Goal: Information Seeking & Learning: Check status

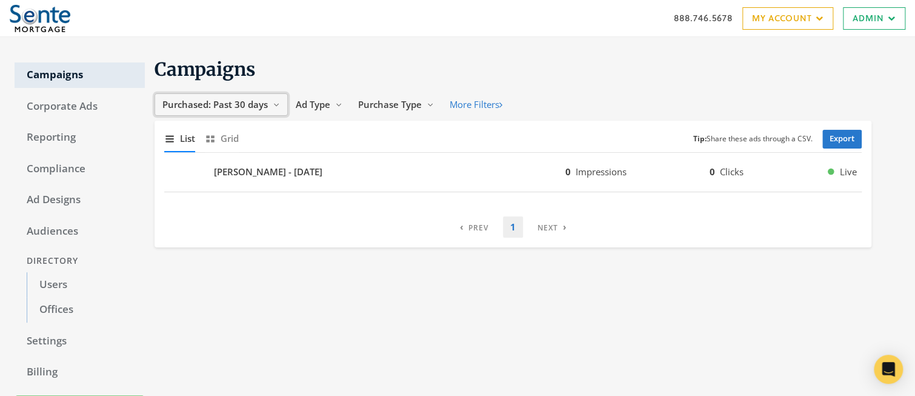
click at [239, 105] on span "Purchased: Past 30 days" at bounding box center [214, 104] width 105 height 12
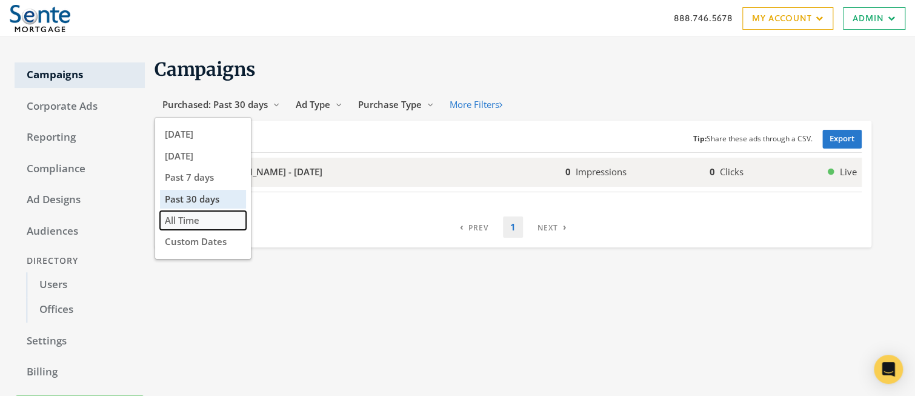
click at [202, 221] on button "All Time" at bounding box center [203, 220] width 86 height 19
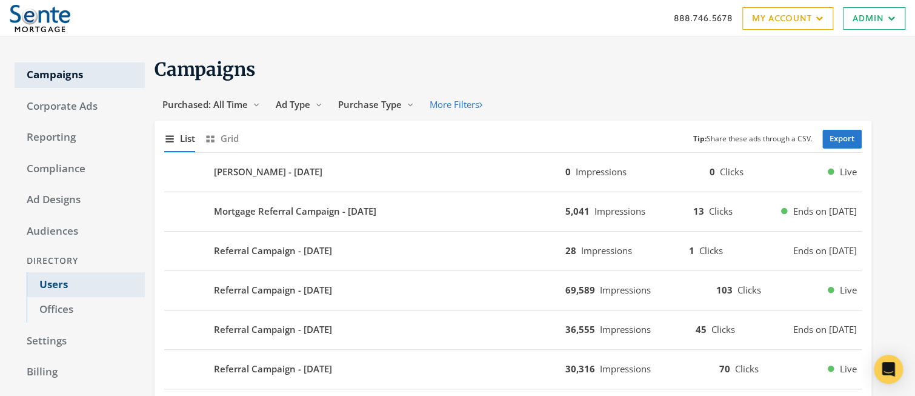
click at [53, 285] on link "Users" at bounding box center [86, 284] width 118 height 25
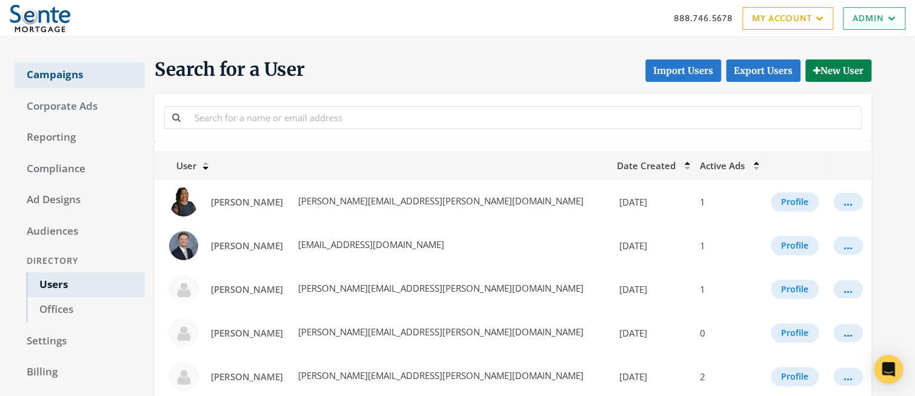
click at [59, 71] on link "Campaigns" at bounding box center [80, 74] width 130 height 25
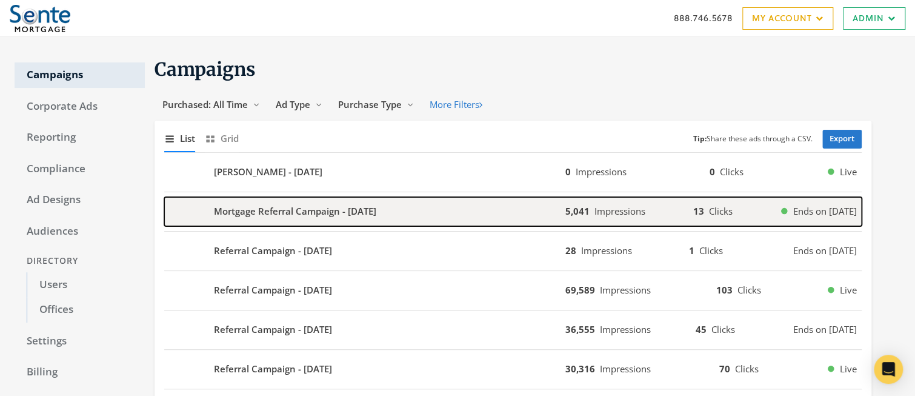
click at [296, 213] on b "Mortgage Referral Campaign - [DATE]" at bounding box center [295, 211] width 162 height 14
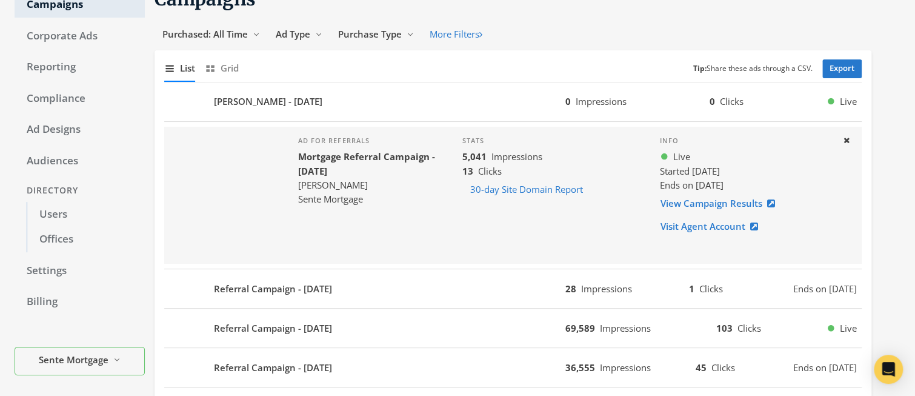
scroll to position [71, 0]
click at [691, 205] on link "View Campaign Results" at bounding box center [721, 202] width 123 height 22
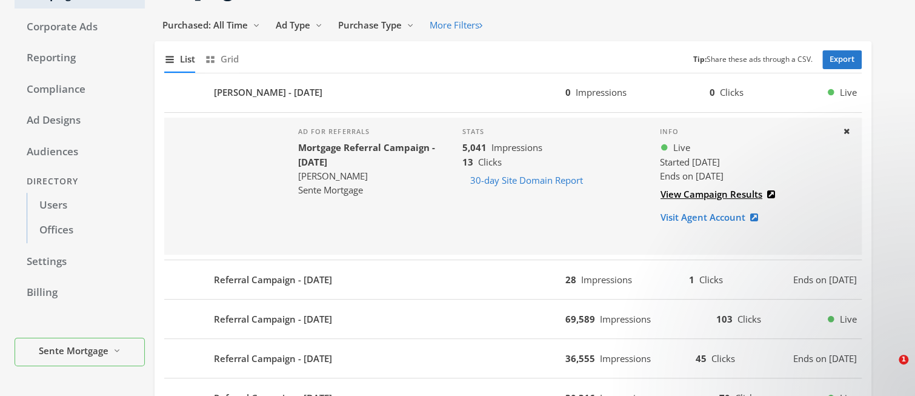
scroll to position [87, 0]
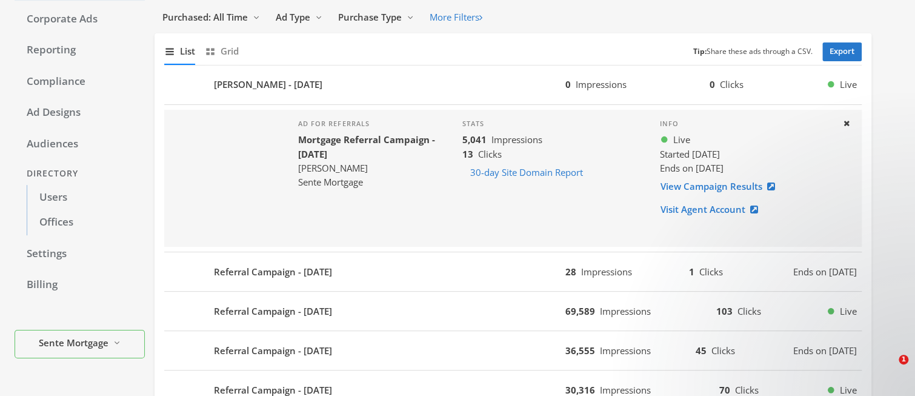
click at [427, 201] on div "Ad for referrals Mortgage Referral Campaign - 2025-07-21 Eric Zanotelli Sente M…" at bounding box center [370, 178] width 164 height 137
click at [677, 185] on link "View Campaign Results" at bounding box center [721, 186] width 123 height 22
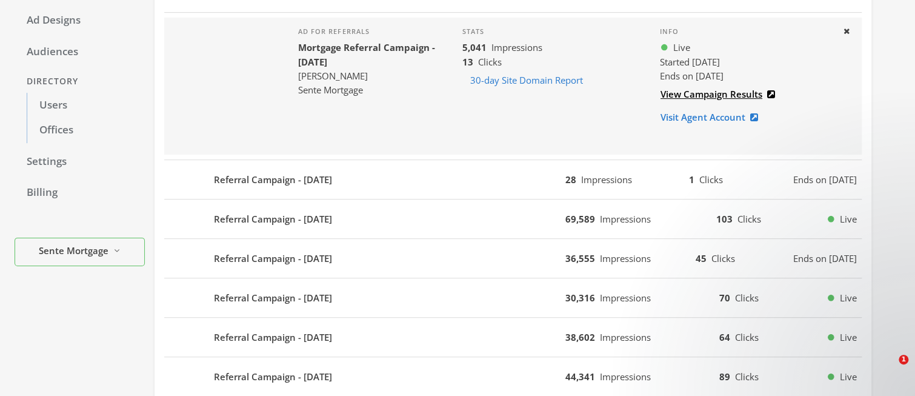
scroll to position [301, 0]
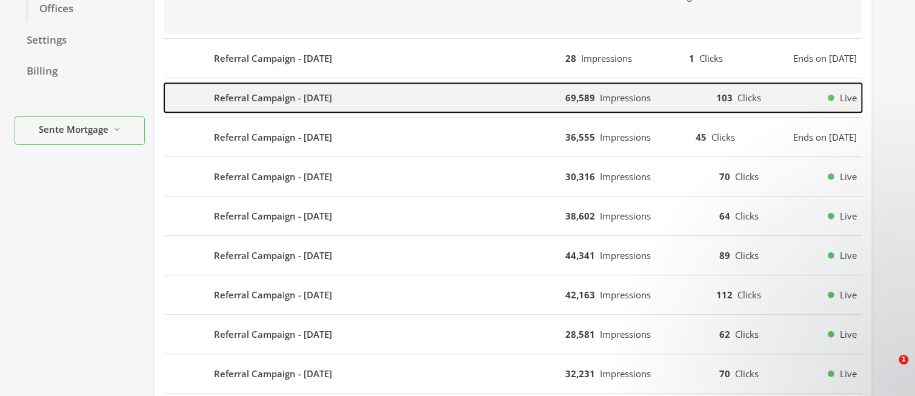
click at [242, 99] on b "Referral Campaign - [DATE]" at bounding box center [273, 98] width 118 height 14
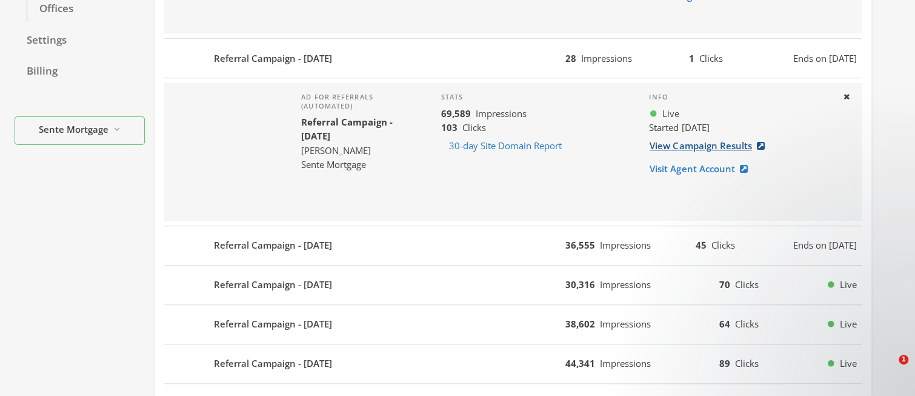
click at [677, 145] on link "View Campaign Results" at bounding box center [710, 146] width 123 height 22
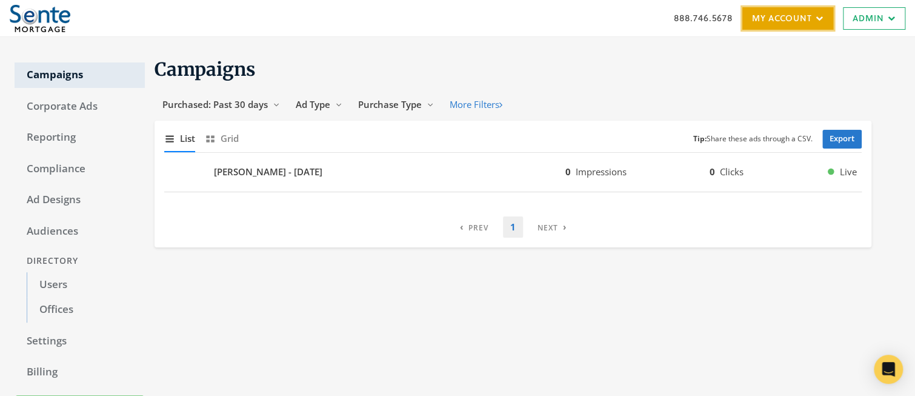
click at [777, 22] on link "My Account" at bounding box center [787, 18] width 91 height 22
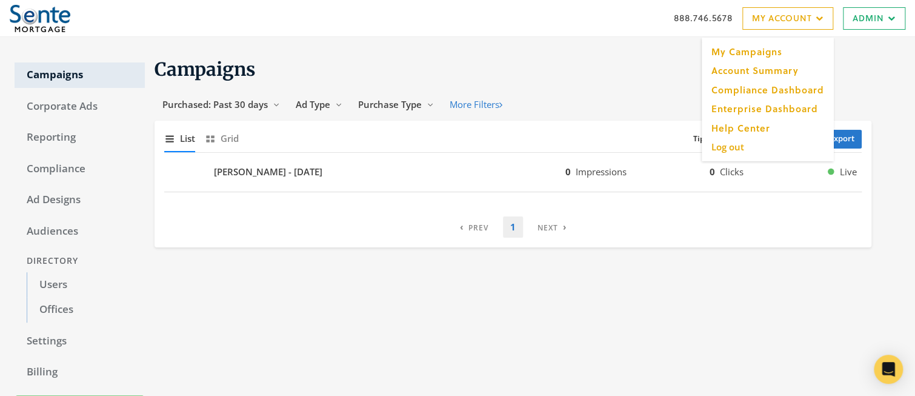
click at [444, 56] on div "Campaigns Purchased: Past 30 days Reveal list of Purchased: Past 30 days Ad Typ…" at bounding box center [523, 243] width 756 height 382
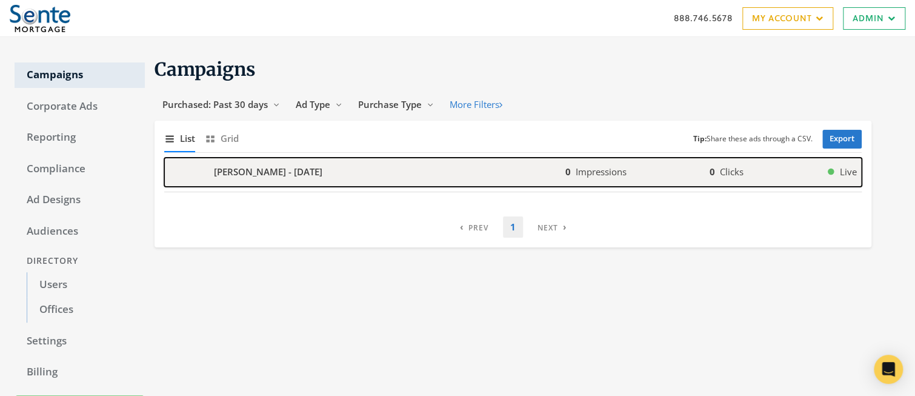
click at [236, 174] on b "[PERSON_NAME] - [DATE]" at bounding box center [268, 172] width 108 height 14
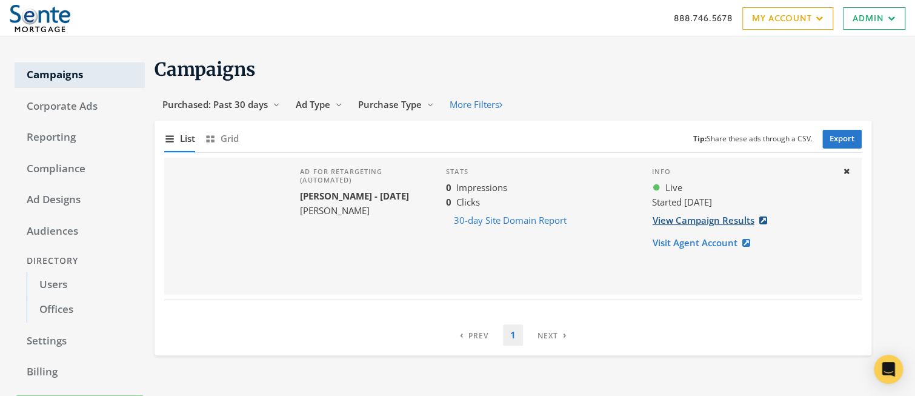
click at [697, 219] on link "View Campaign Results" at bounding box center [713, 220] width 123 height 22
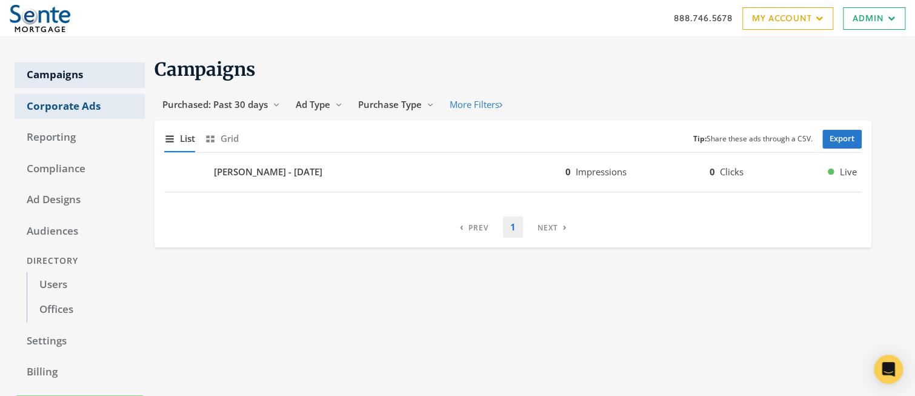
click at [75, 101] on link "Corporate Ads" at bounding box center [80, 106] width 130 height 25
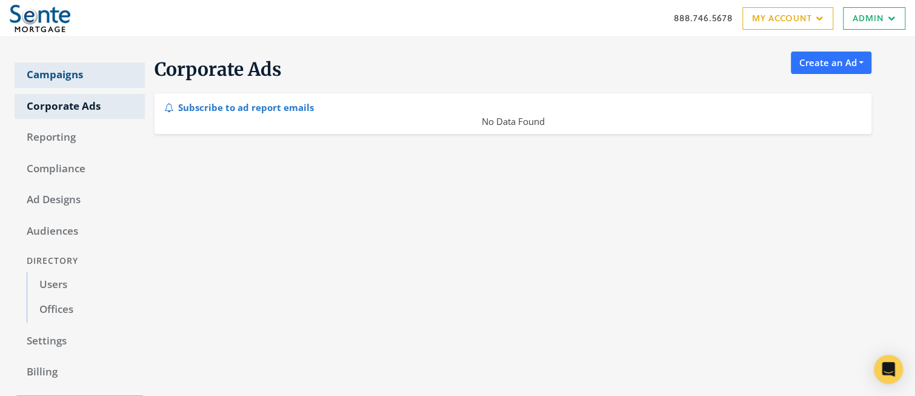
click at [65, 72] on link "Campaigns" at bounding box center [80, 74] width 130 height 25
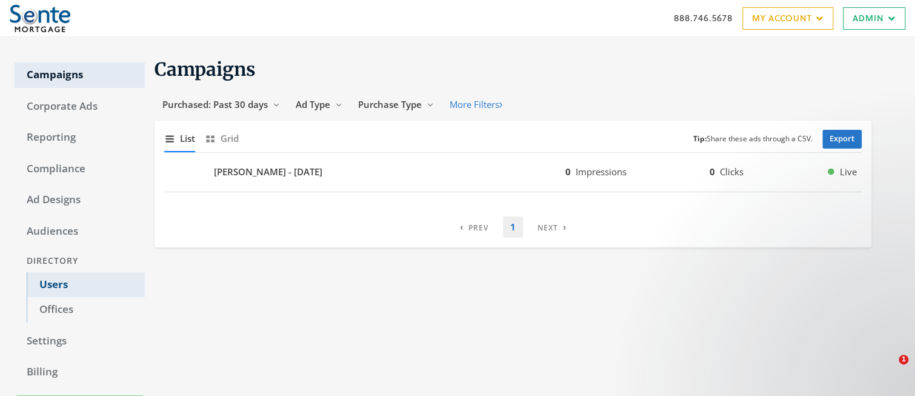
click at [55, 288] on link "Users" at bounding box center [86, 284] width 118 height 25
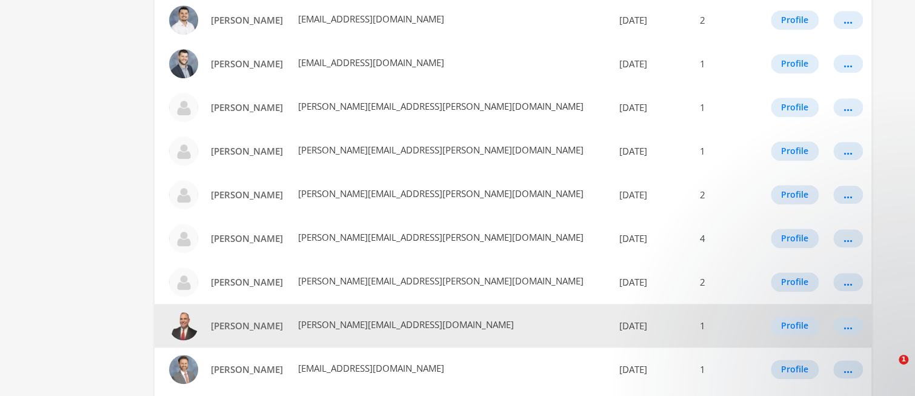
scroll to position [662, 0]
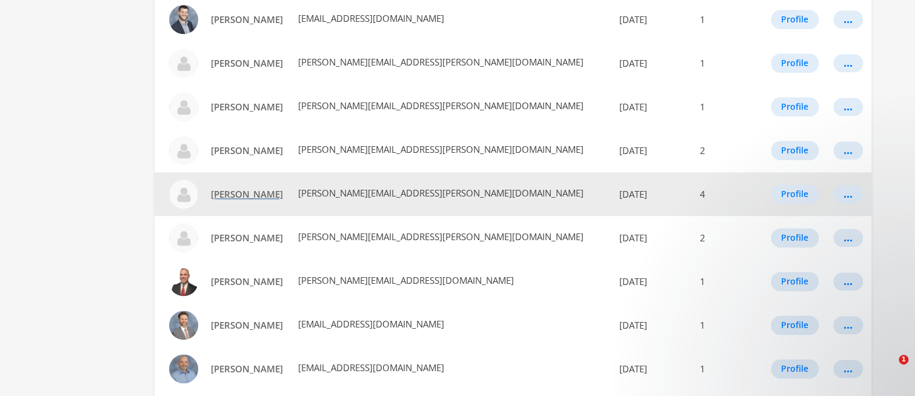
click at [231, 195] on span "[PERSON_NAME]" at bounding box center [247, 194] width 72 height 12
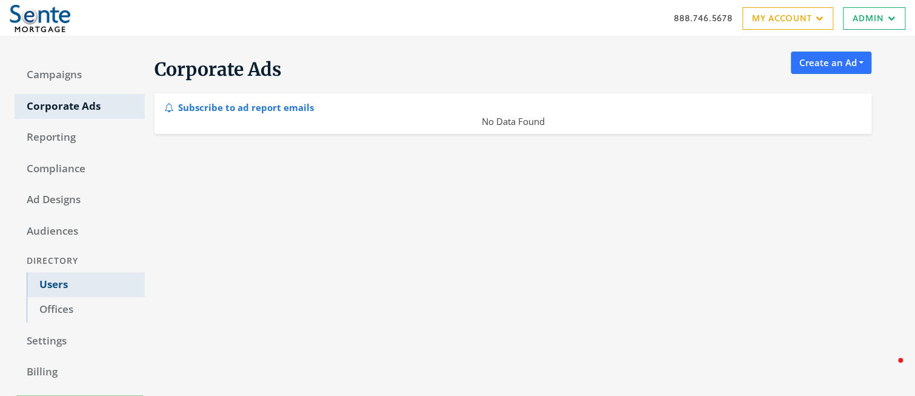
click at [55, 282] on link "Users" at bounding box center [86, 284] width 118 height 25
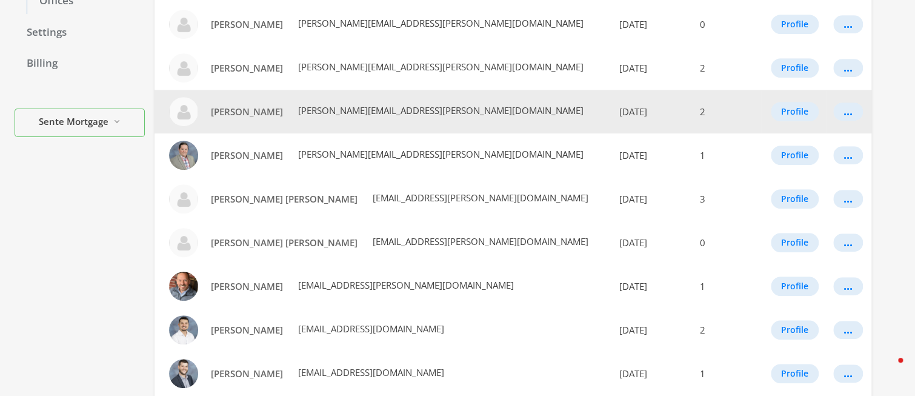
scroll to position [388, 0]
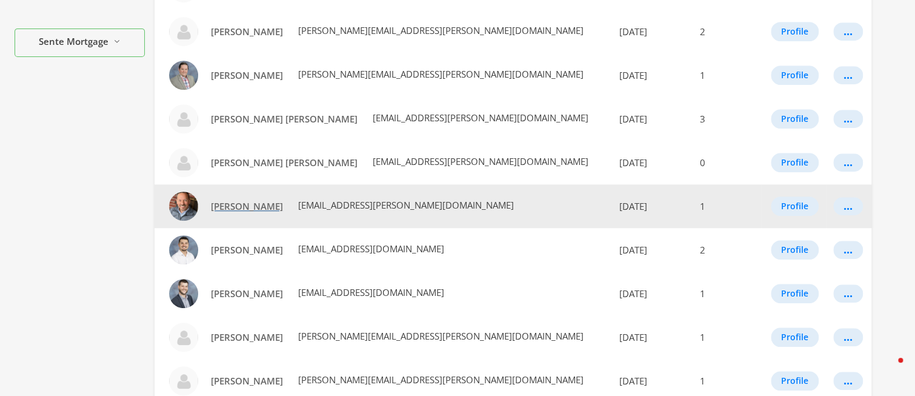
click at [241, 205] on span "[PERSON_NAME]" at bounding box center [247, 206] width 72 height 12
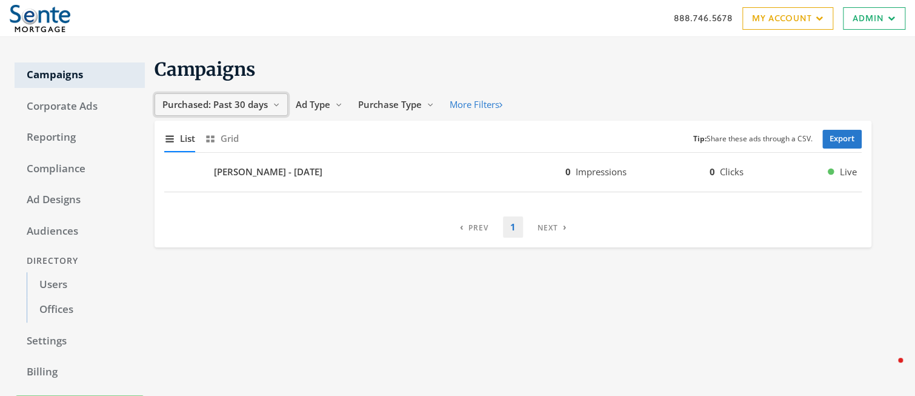
click at [208, 104] on span "Purchased: Past 30 days" at bounding box center [214, 104] width 105 height 12
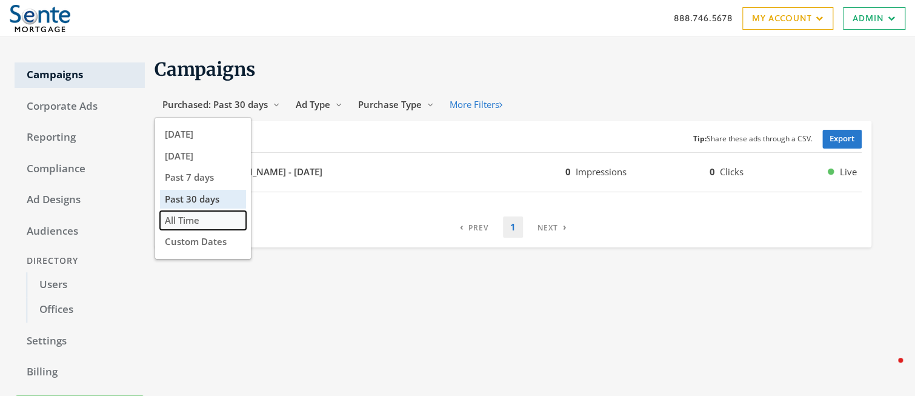
click at [185, 224] on span "All Time" at bounding box center [182, 220] width 35 height 12
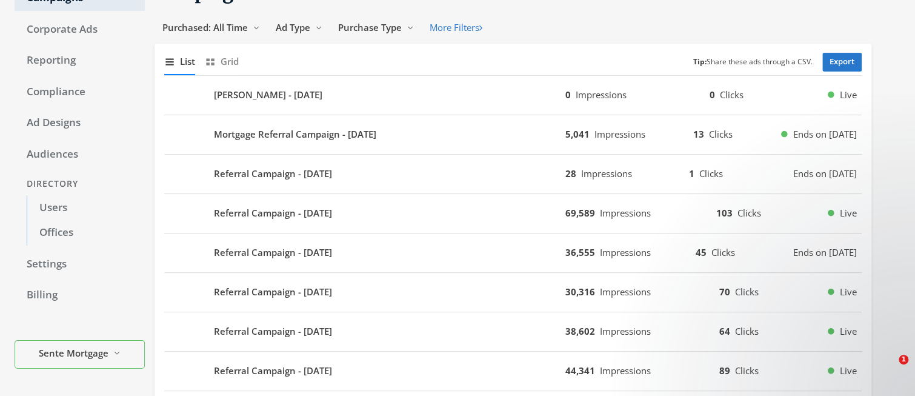
scroll to position [78, 0]
click at [226, 60] on span "Grid" at bounding box center [230, 61] width 18 height 14
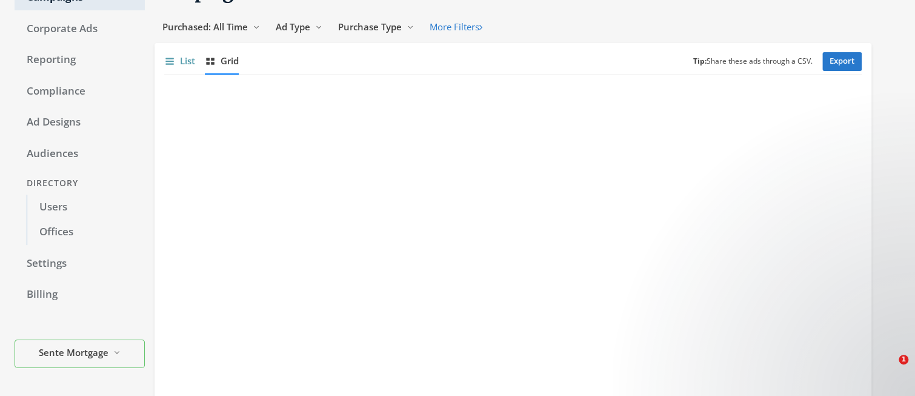
click at [185, 57] on span "List" at bounding box center [187, 61] width 15 height 14
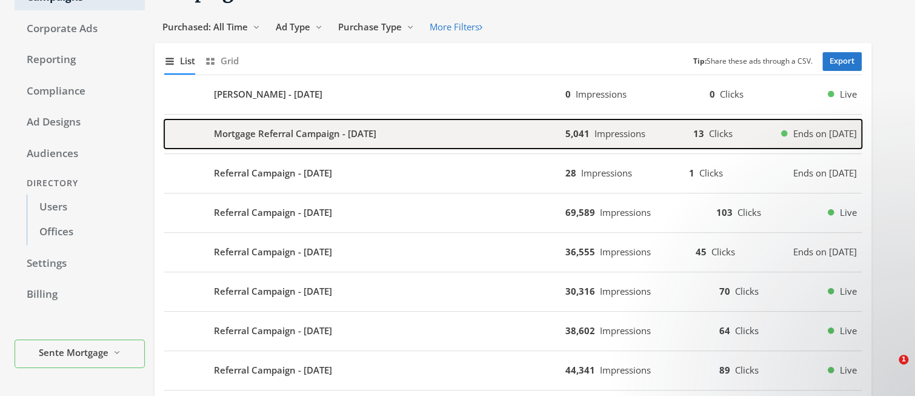
click at [345, 132] on b "Mortgage Referral Campaign - [DATE]" at bounding box center [295, 134] width 162 height 14
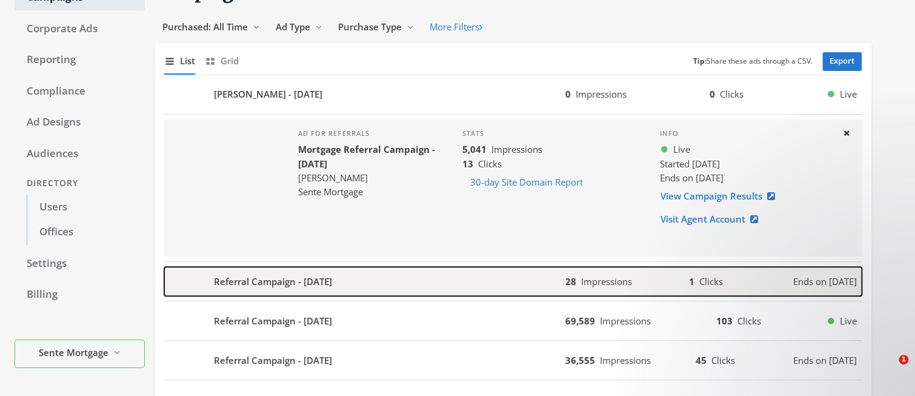
click at [387, 281] on div "Referral Campaign - [DATE]" at bounding box center [364, 281] width 401 height 29
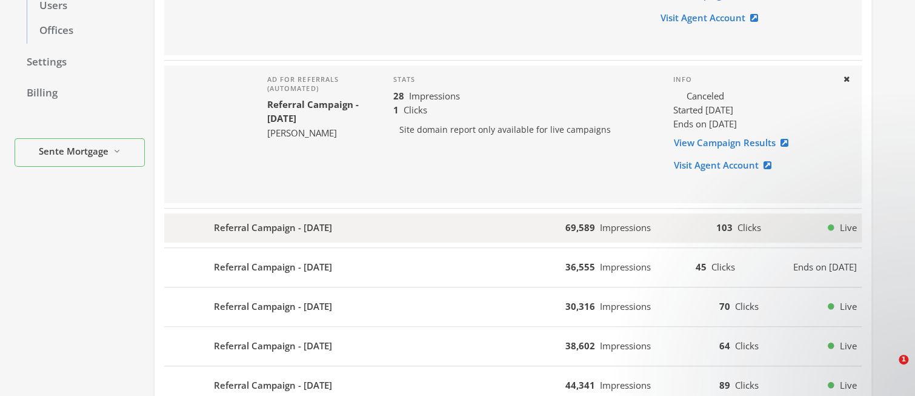
scroll to position [268, 0]
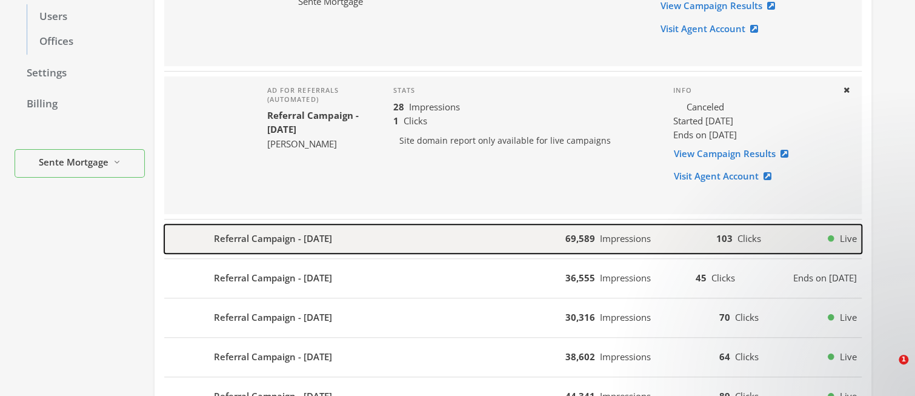
click at [415, 237] on div "Referral Campaign - [DATE]" at bounding box center [364, 238] width 401 height 29
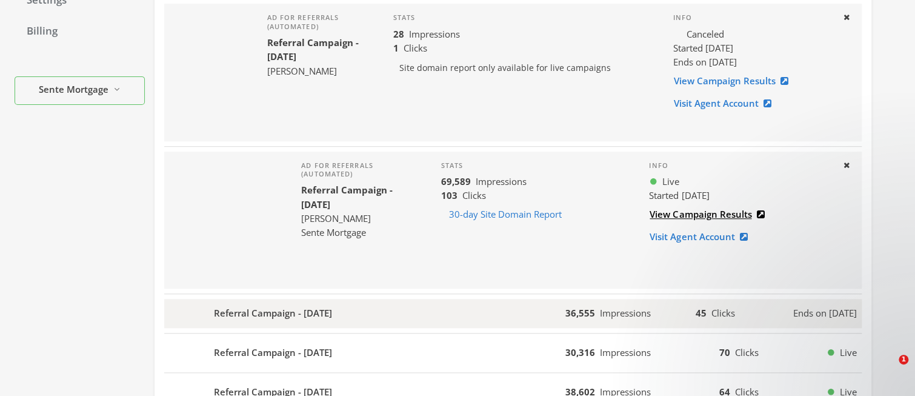
scroll to position [459, 0]
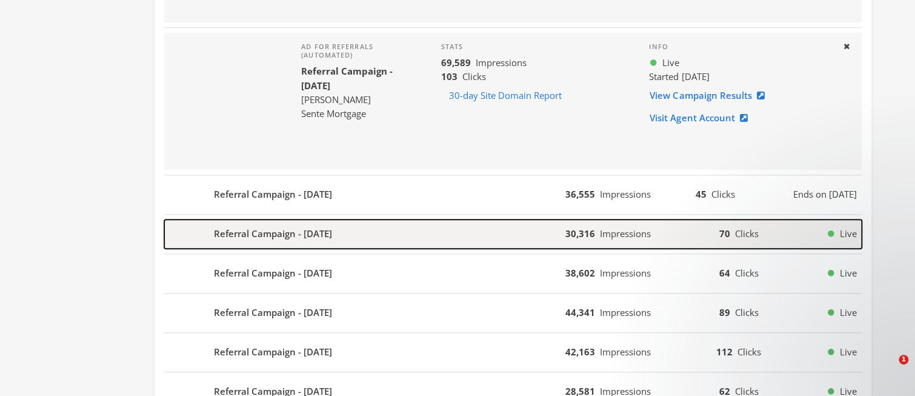
click at [371, 231] on div "Referral Campaign - 2024-08-02" at bounding box center [364, 233] width 401 height 29
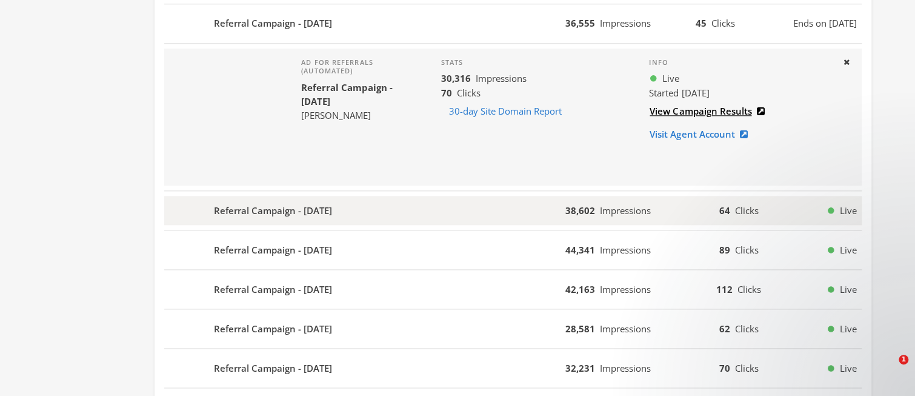
scroll to position [631, 0]
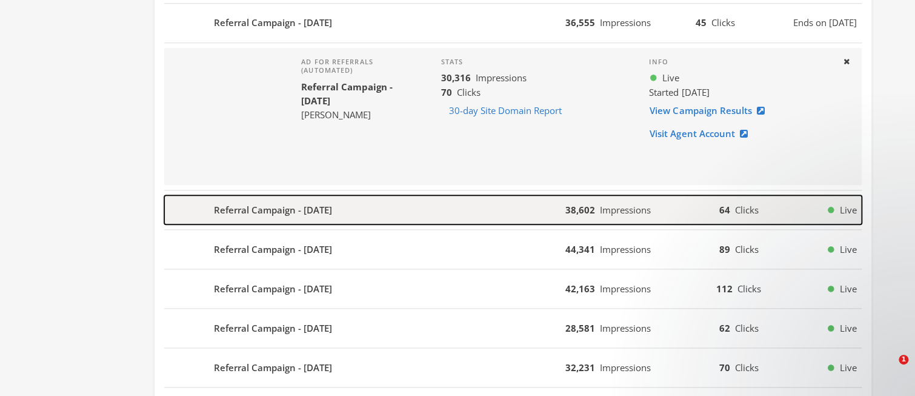
click at [424, 200] on div "Referral Campaign - 2024-08-02" at bounding box center [364, 209] width 401 height 29
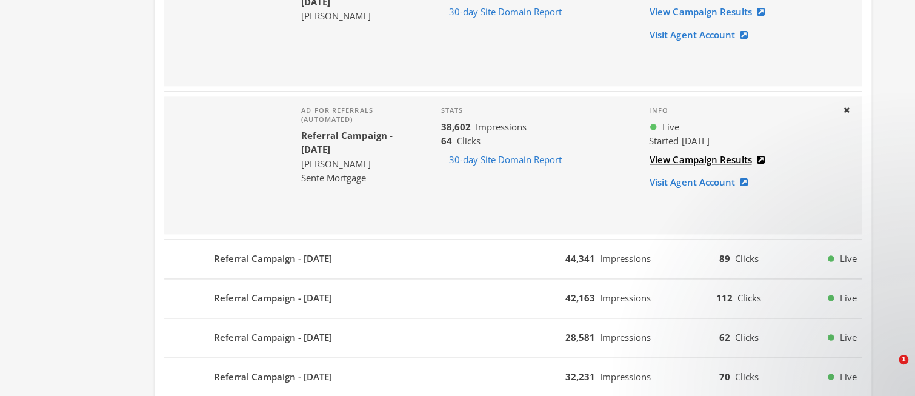
scroll to position [783, 0]
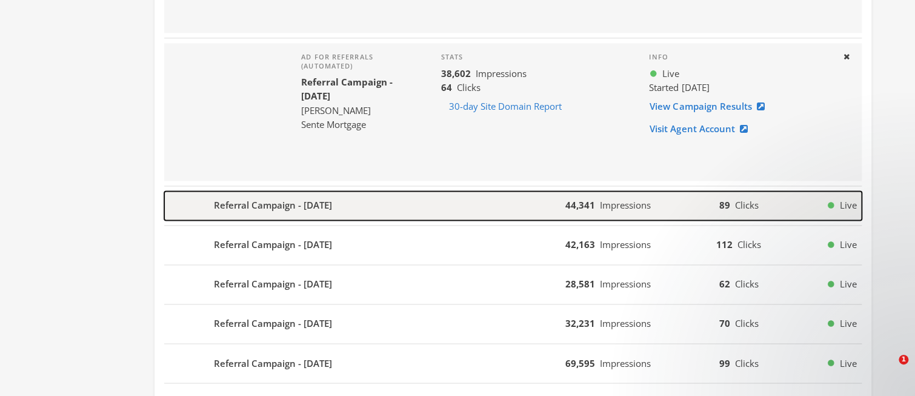
click at [464, 198] on div "Referral Campaign - 2024-08-02" at bounding box center [364, 205] width 401 height 29
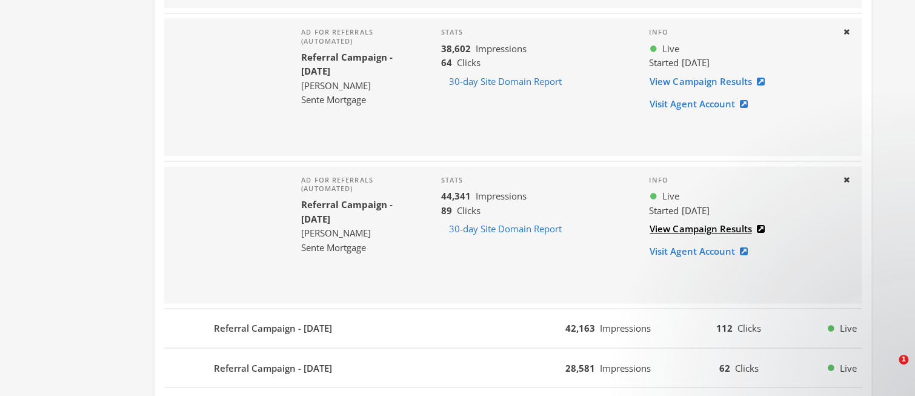
scroll to position [940, 0]
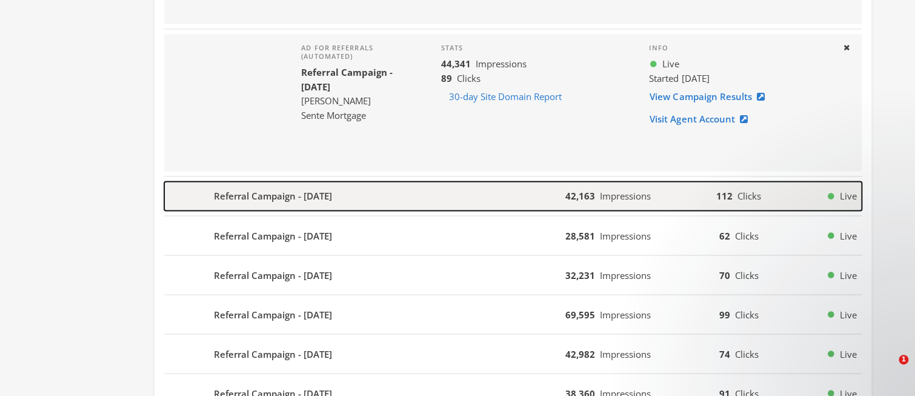
click at [413, 188] on div "Referral Campaign - 2024-08-02" at bounding box center [364, 195] width 401 height 29
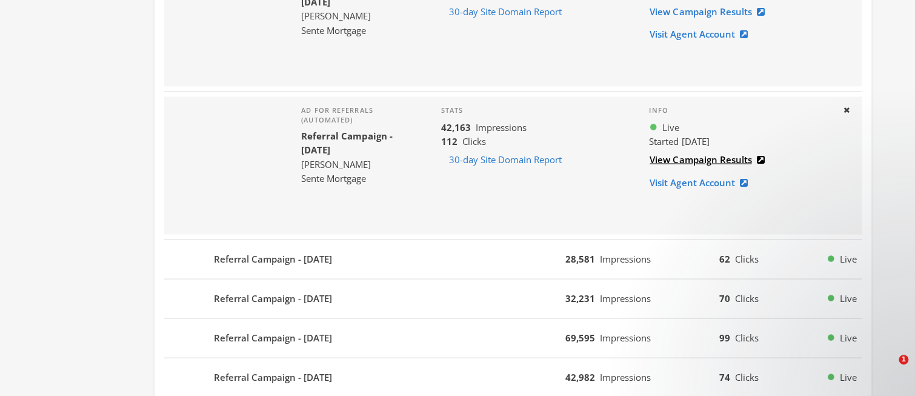
scroll to position [1065, 0]
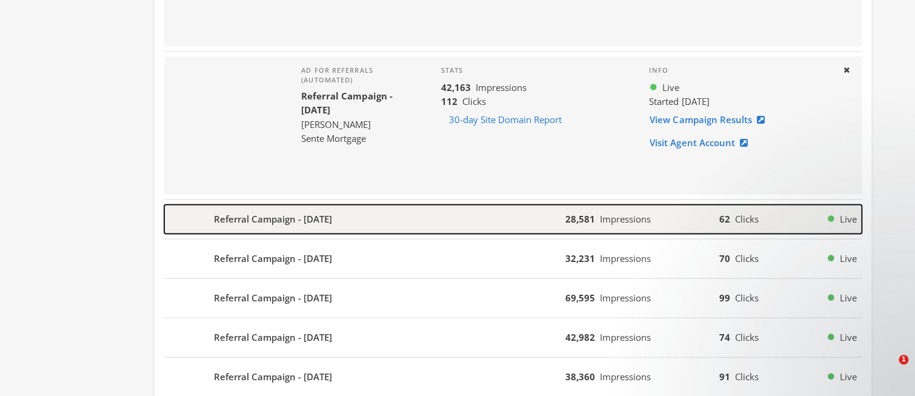
click at [278, 214] on b "Referral Campaign - [DATE]" at bounding box center [273, 218] width 118 height 14
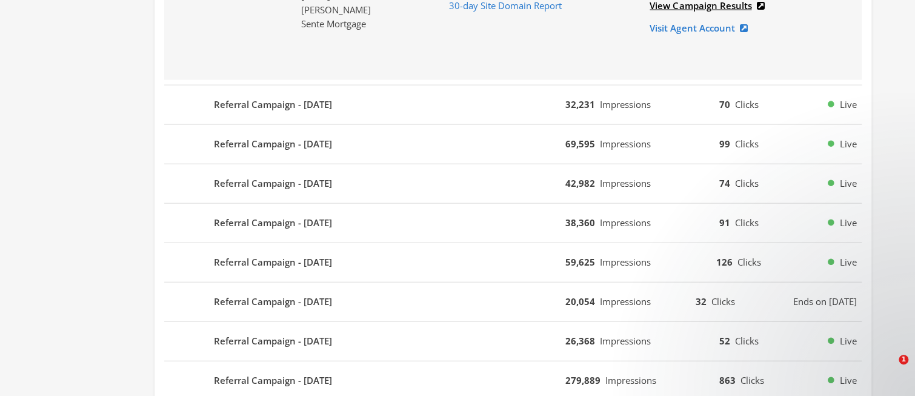
scroll to position [1335, 0]
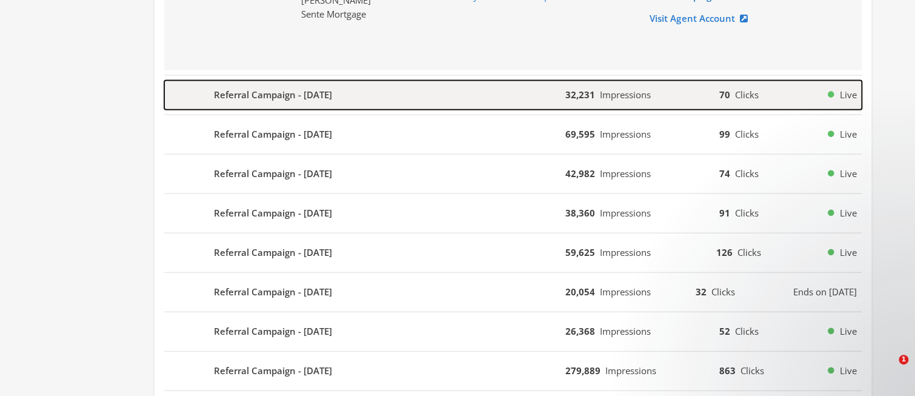
click at [425, 97] on div "Referral Campaign - [DATE]" at bounding box center [364, 95] width 401 height 29
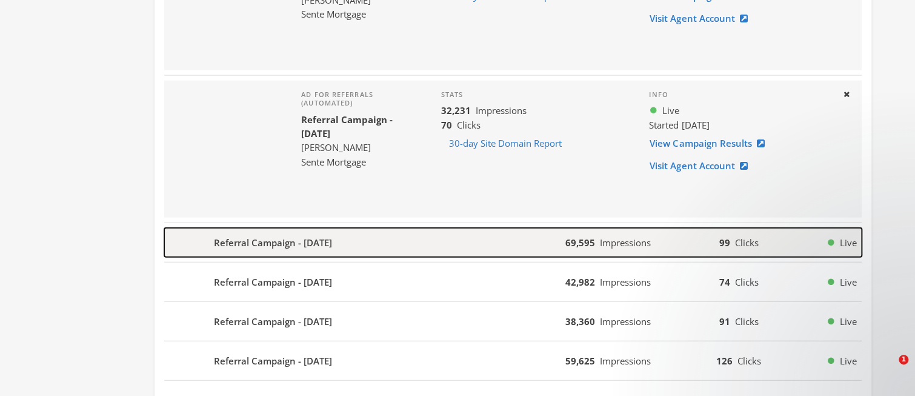
click at [390, 244] on div "Referral Campaign - [DATE]" at bounding box center [364, 242] width 401 height 29
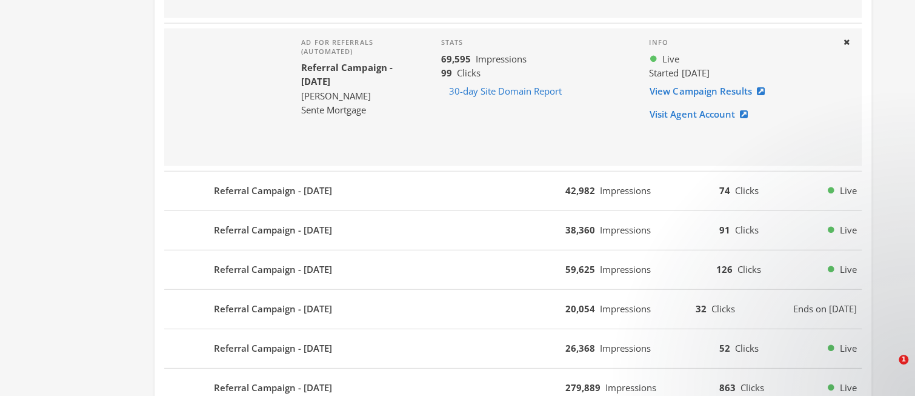
scroll to position [1563, 0]
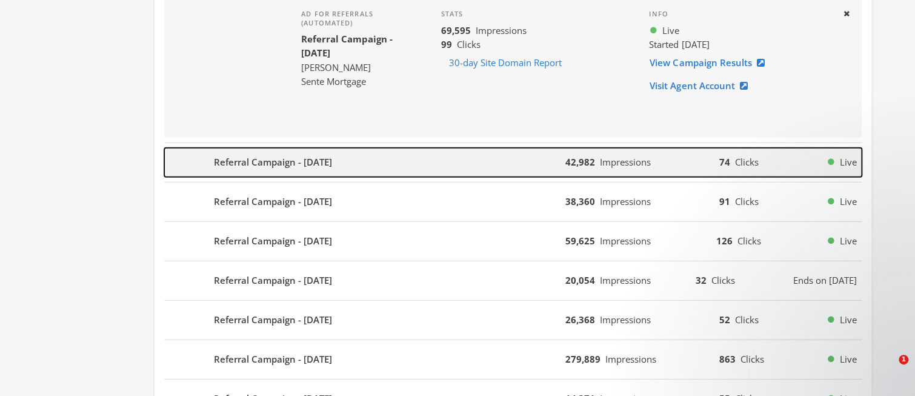
click at [359, 153] on div "Referral Campaign - [DATE]" at bounding box center [364, 162] width 401 height 29
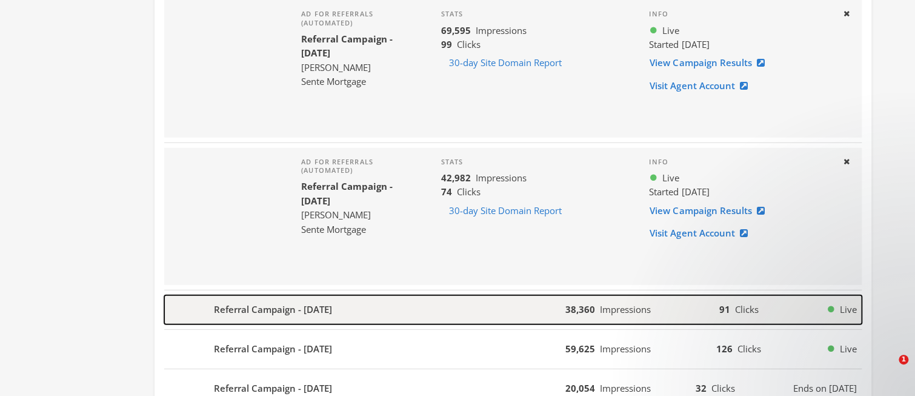
click at [332, 302] on b "Referral Campaign - [DATE]" at bounding box center [273, 309] width 118 height 14
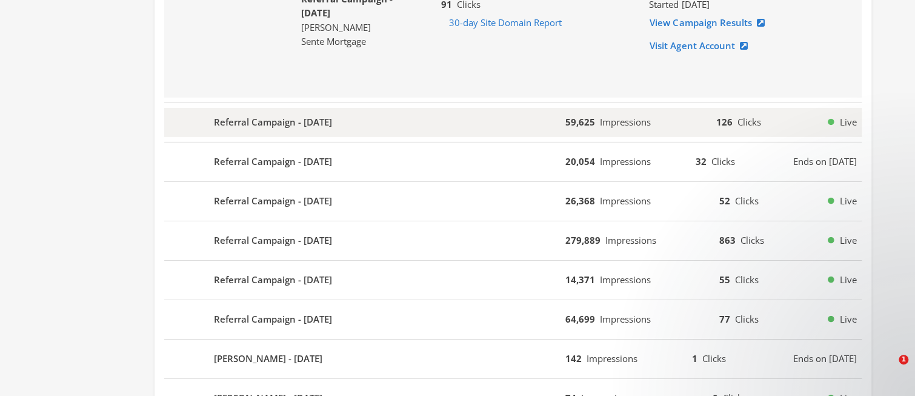
scroll to position [1812, 0]
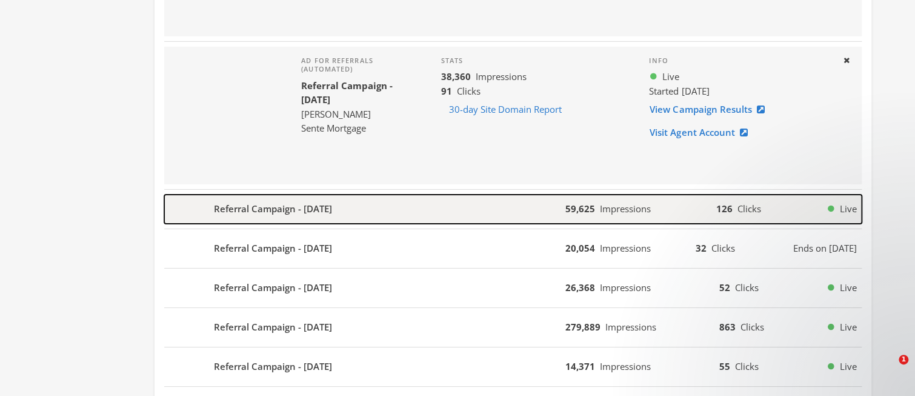
click at [350, 201] on div "Referral Campaign - [DATE]" at bounding box center [364, 208] width 401 height 29
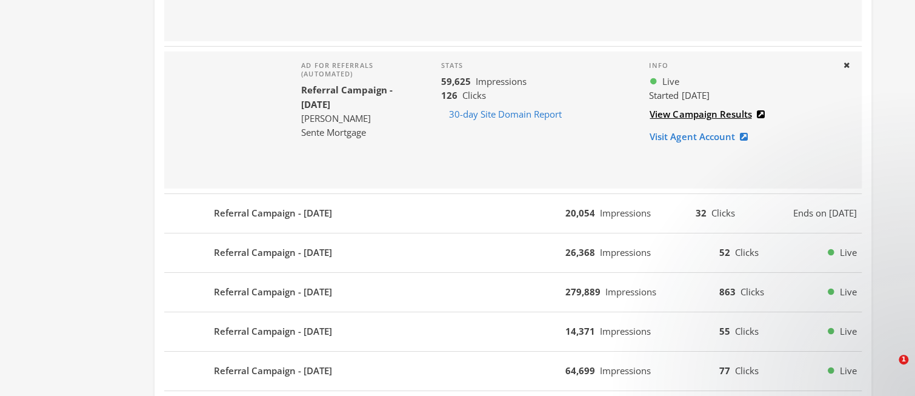
scroll to position [1964, 0]
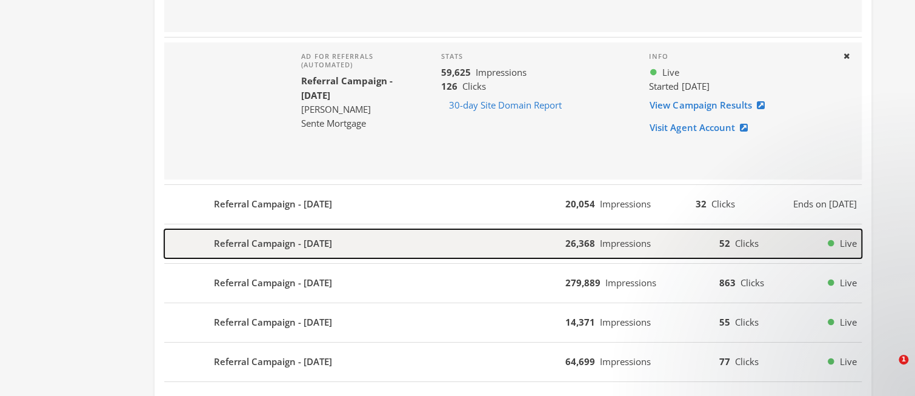
click at [331, 236] on b "Referral Campaign - [DATE]" at bounding box center [273, 243] width 118 height 14
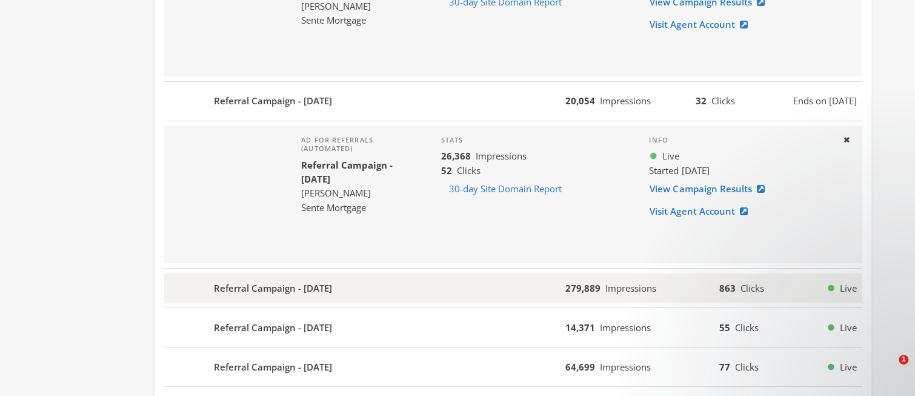
scroll to position [2118, 0]
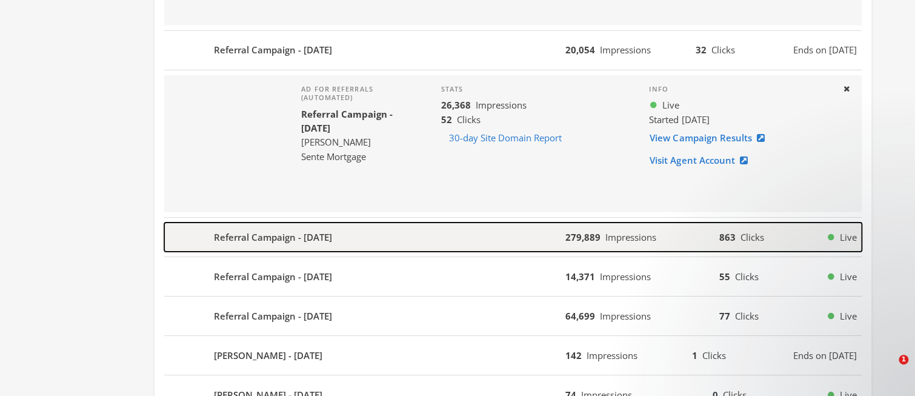
click at [360, 231] on div "Referral Campaign - [DATE]" at bounding box center [364, 236] width 401 height 29
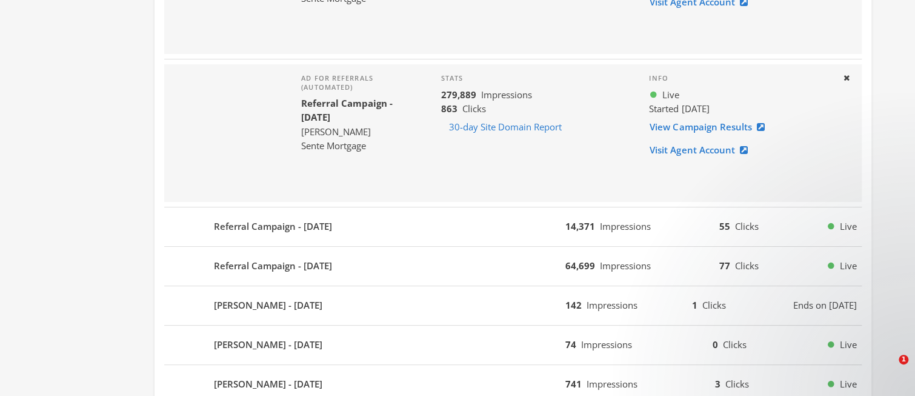
scroll to position [2281, 0]
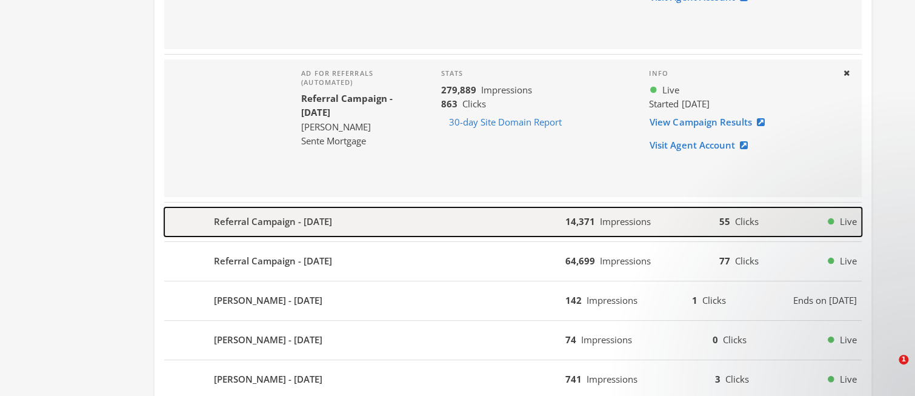
click at [364, 212] on div "Referral Campaign - [DATE]" at bounding box center [364, 221] width 401 height 29
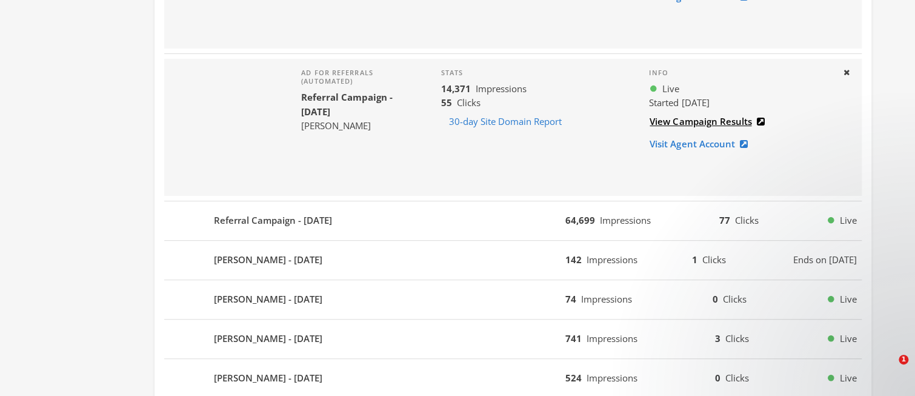
scroll to position [2441, 0]
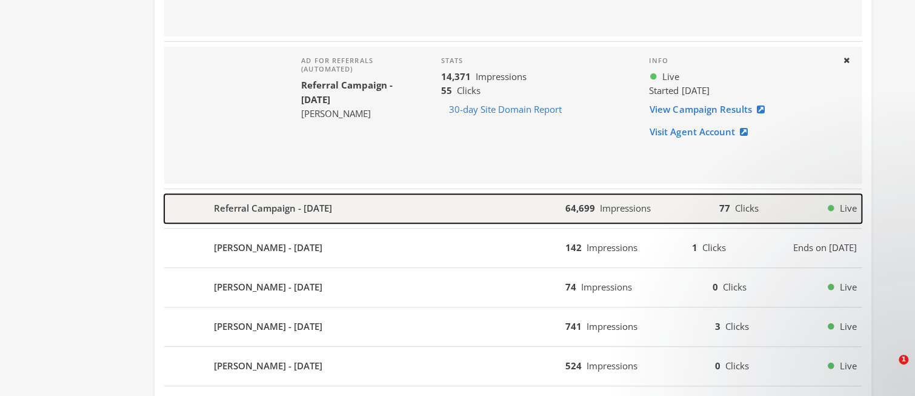
click at [281, 204] on b "Referral Campaign - [DATE]" at bounding box center [273, 208] width 118 height 14
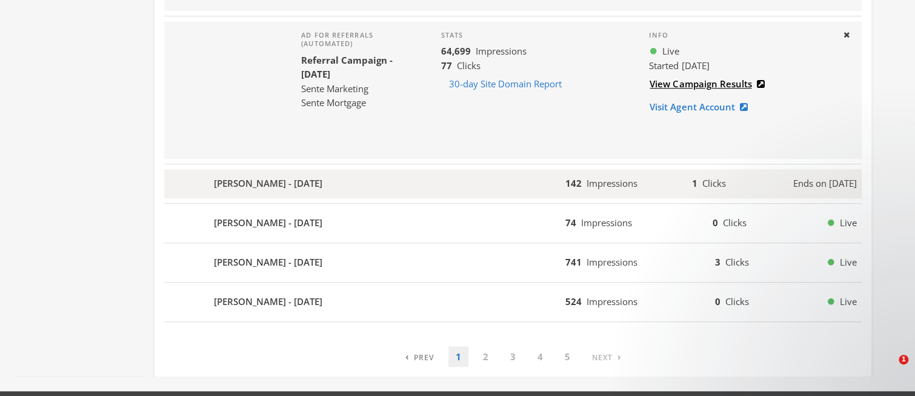
scroll to position [2614, 0]
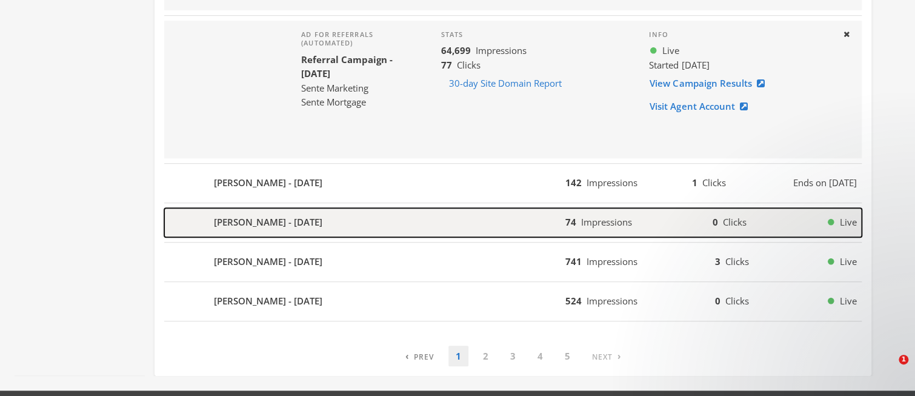
click at [359, 216] on div "[PERSON_NAME] - [DATE]" at bounding box center [364, 222] width 401 height 29
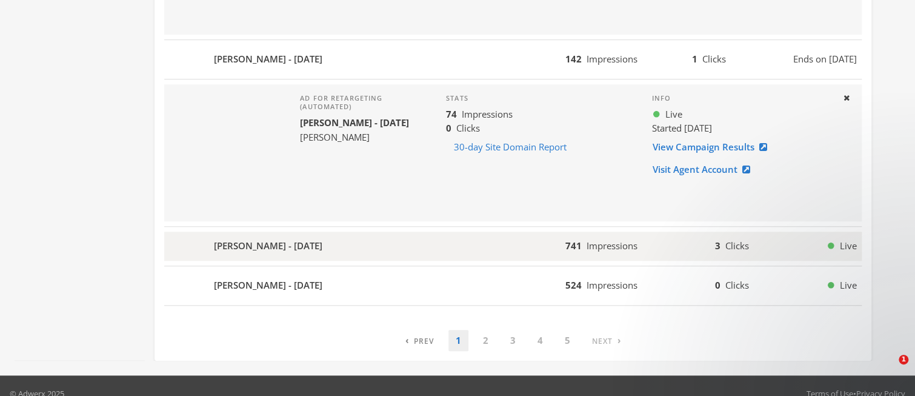
scroll to position [2744, 0]
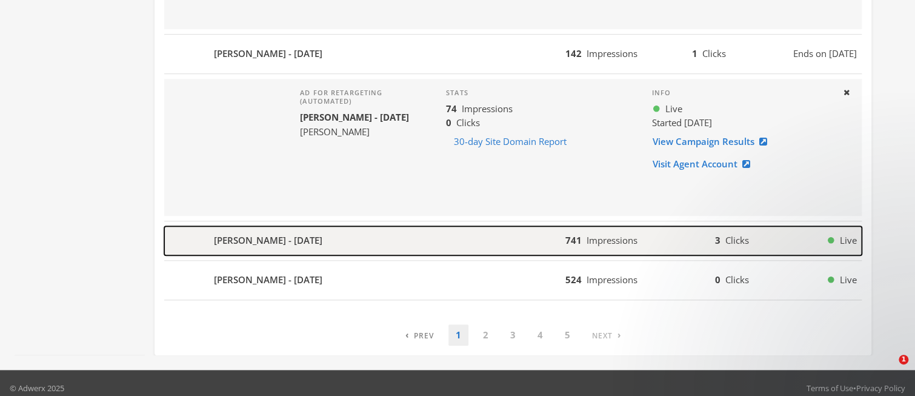
click at [341, 228] on div "[PERSON_NAME] - [DATE]" at bounding box center [364, 240] width 401 height 29
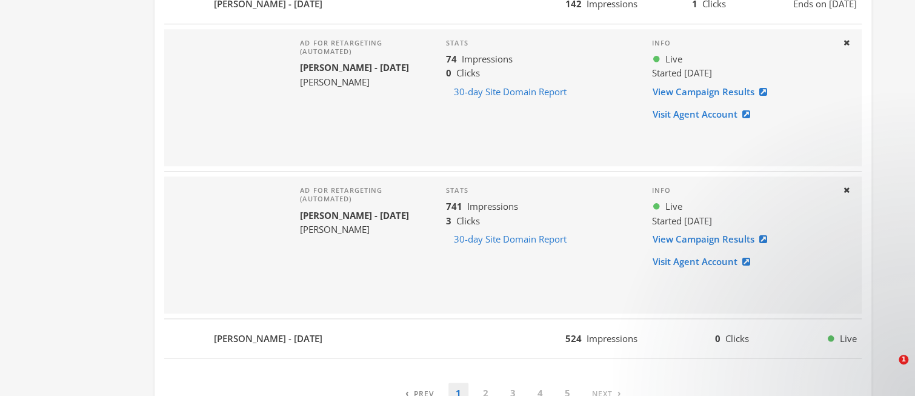
scroll to position [2851, 0]
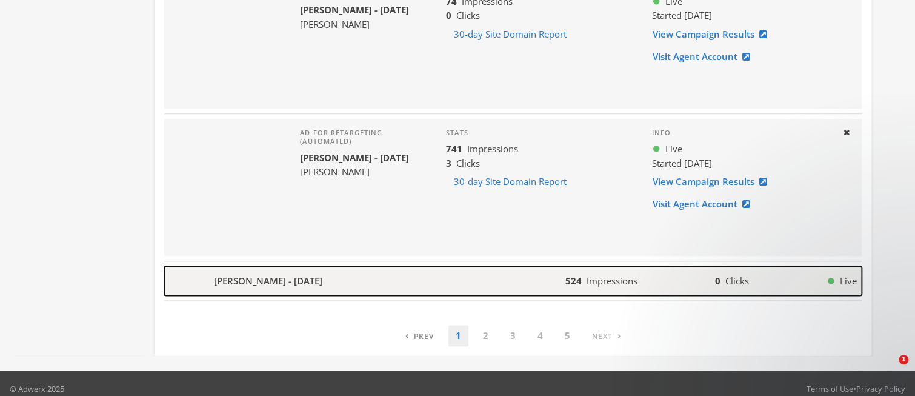
click at [324, 267] on div "[PERSON_NAME] - [DATE]" at bounding box center [364, 280] width 401 height 29
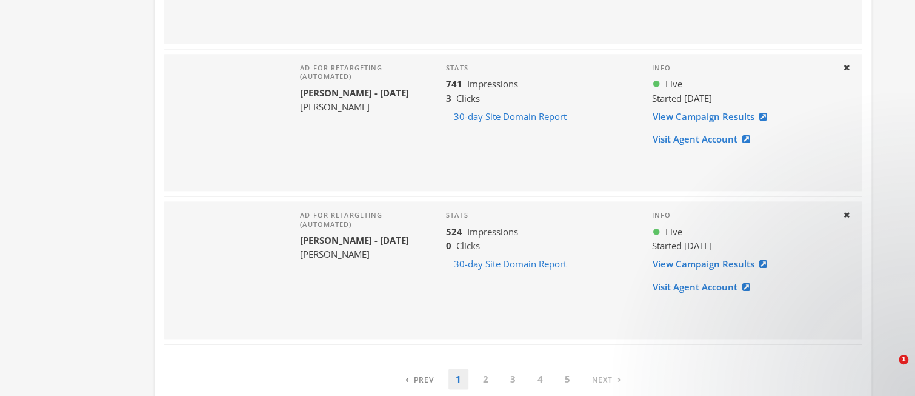
scroll to position [2959, 0]
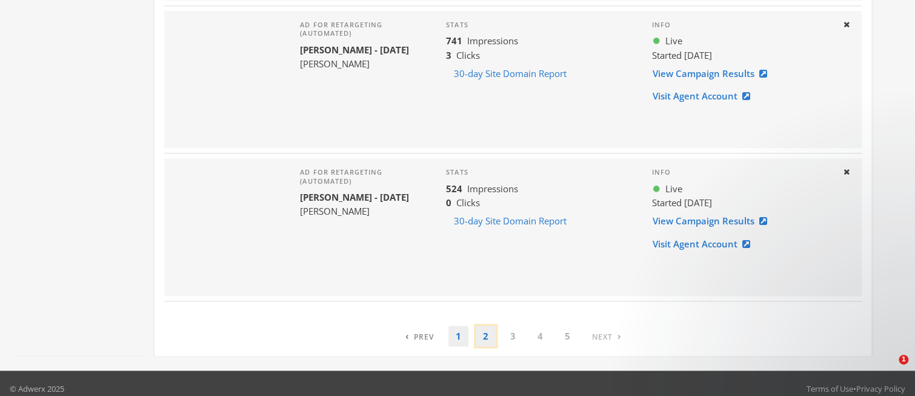
click at [482, 325] on link "2" at bounding box center [486, 335] width 20 height 21
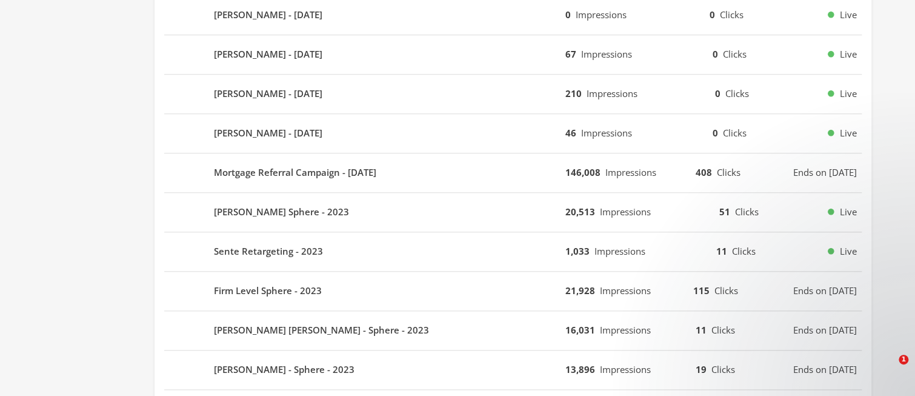
scroll to position [474, 0]
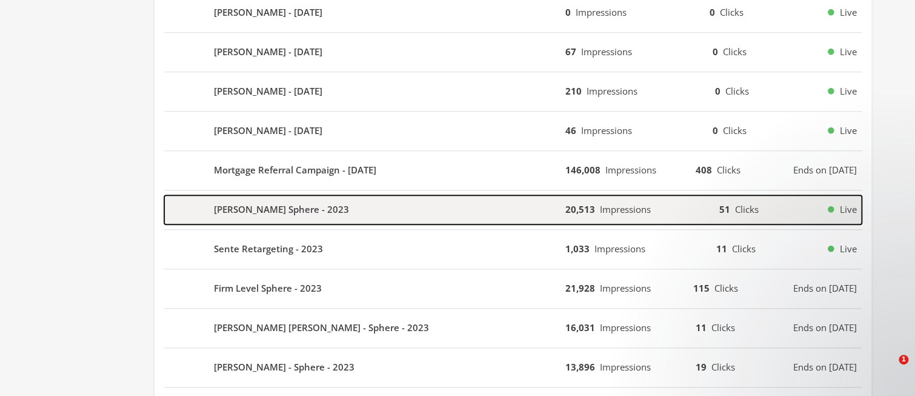
click at [317, 210] on b "Eric Zanotelli Sphere - 2023" at bounding box center [281, 209] width 135 height 14
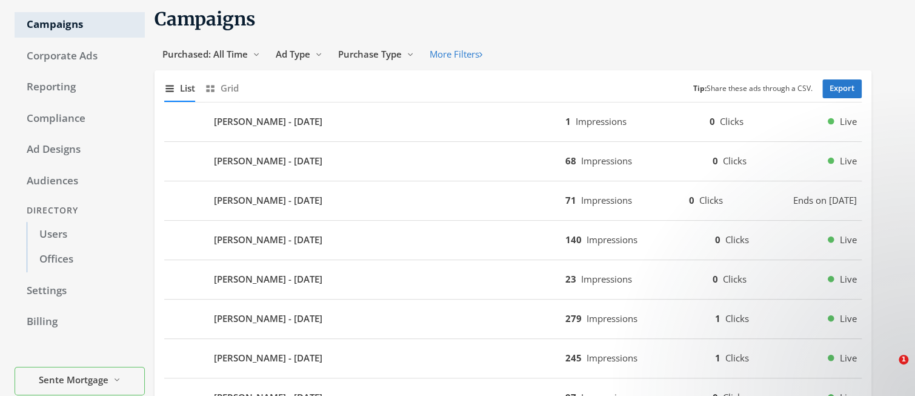
scroll to position [0, 0]
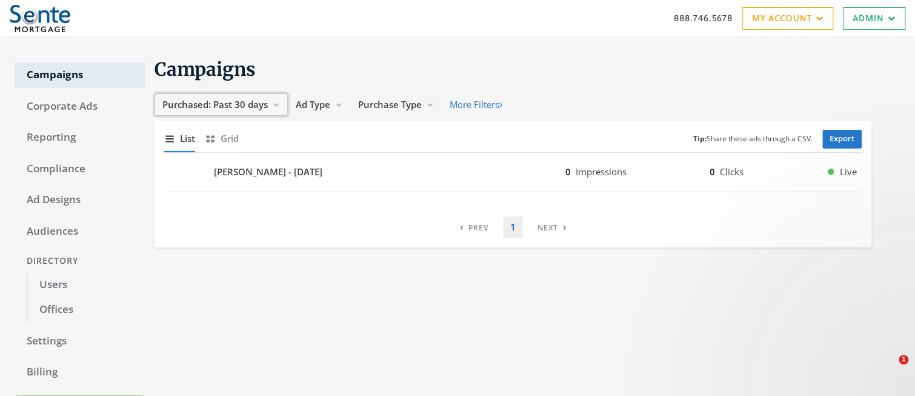
click at [245, 103] on span "Purchased: Past 30 days" at bounding box center [214, 104] width 105 height 12
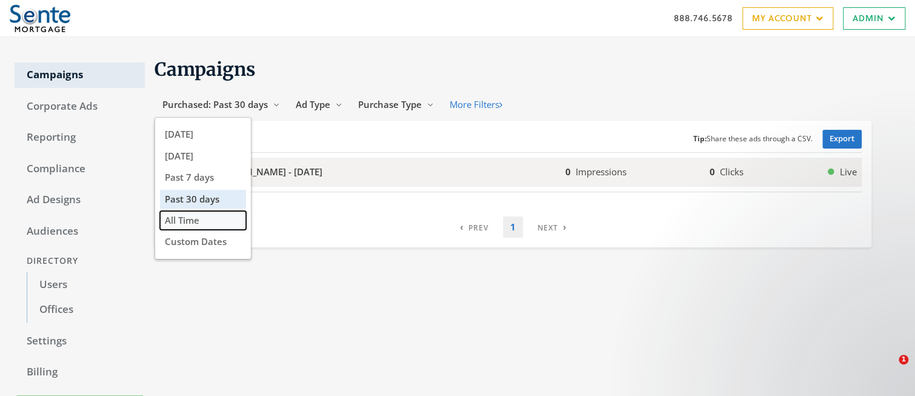
click at [182, 221] on span "All Time" at bounding box center [182, 220] width 35 height 12
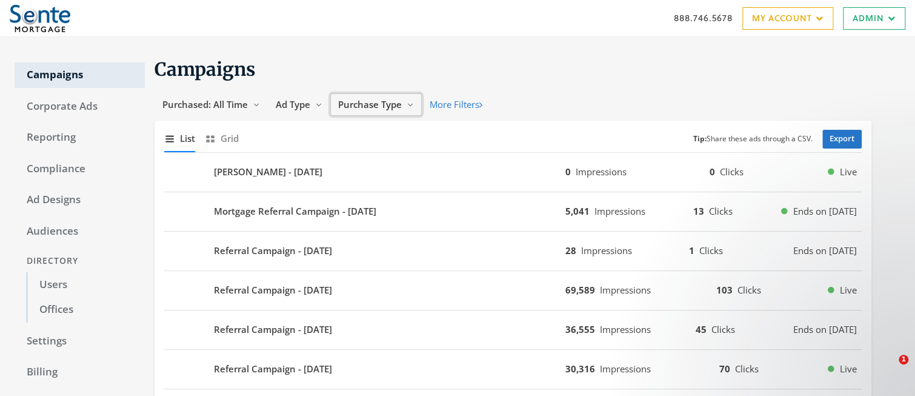
click at [354, 107] on span "Purchase Type" at bounding box center [370, 104] width 64 height 12
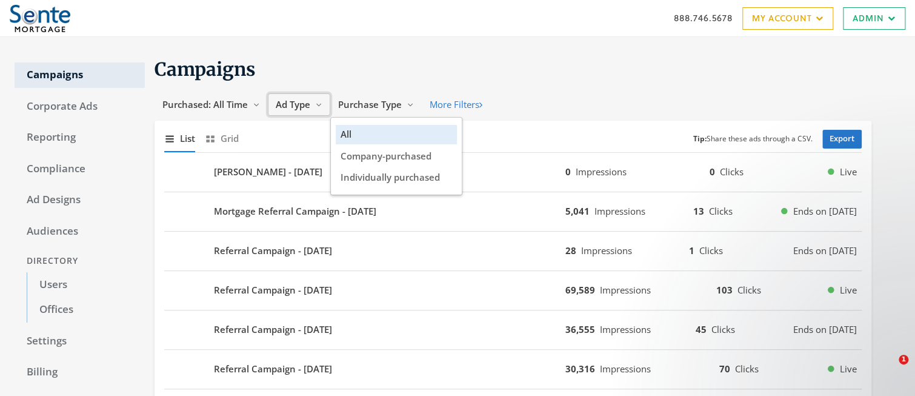
click at [300, 107] on span "Ad Type" at bounding box center [293, 104] width 35 height 12
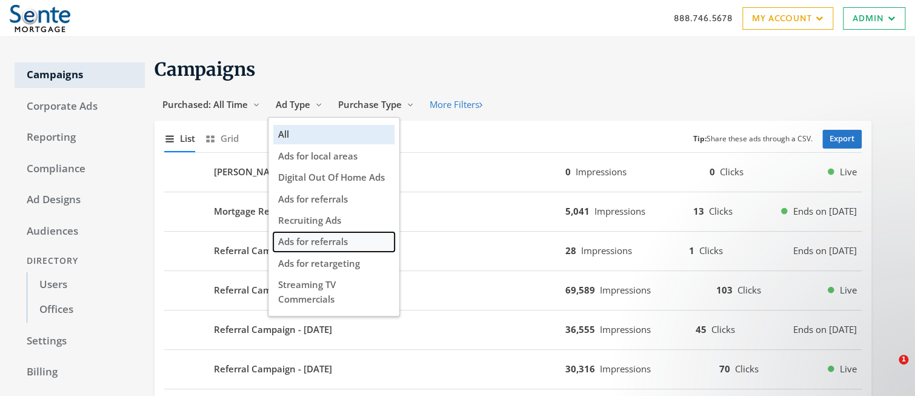
click at [320, 246] on span "Ads for referrals" at bounding box center [313, 241] width 70 height 12
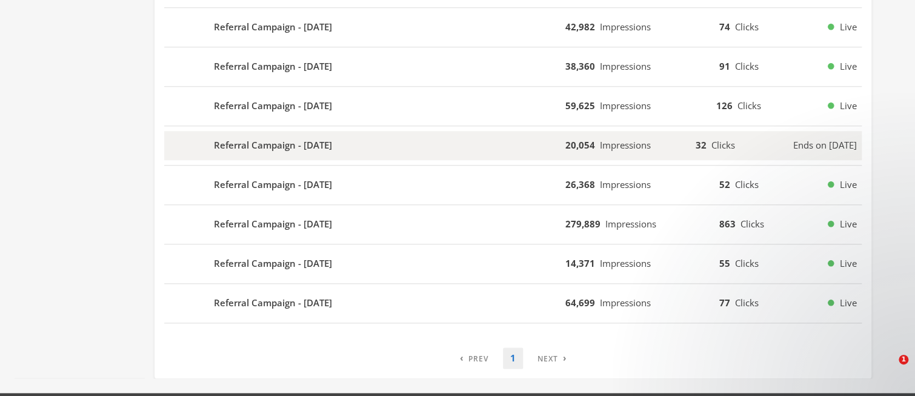
scroll to position [568, 0]
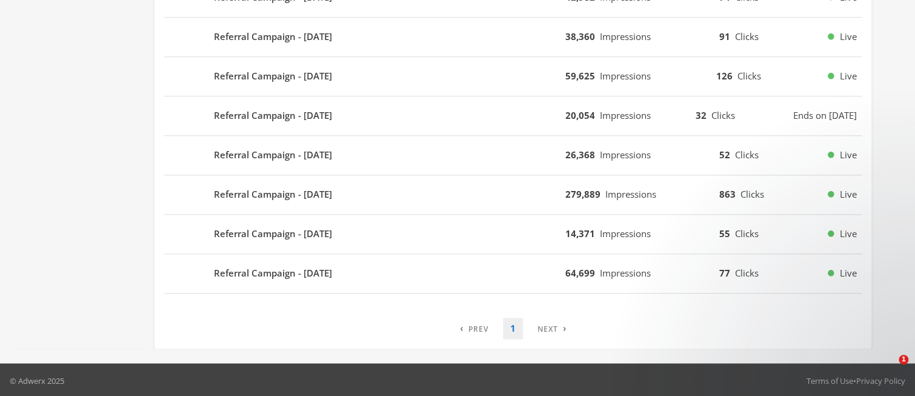
click at [550, 325] on li "› Next" at bounding box center [548, 327] width 51 height 21
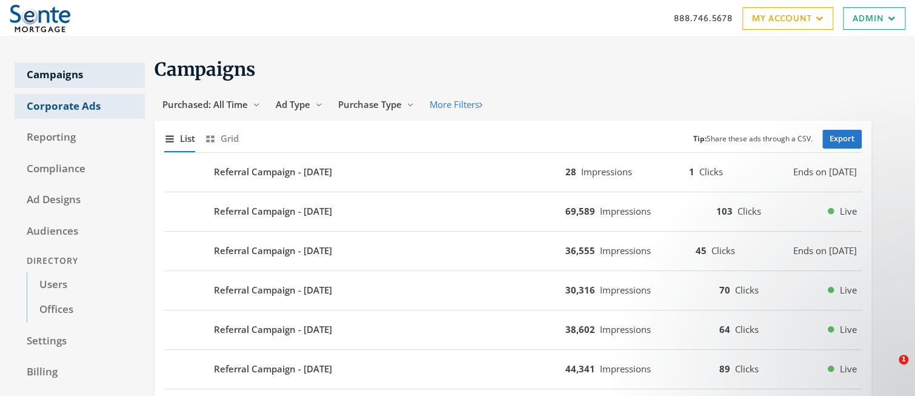
click at [56, 103] on link "Corporate Ads" at bounding box center [80, 106] width 130 height 25
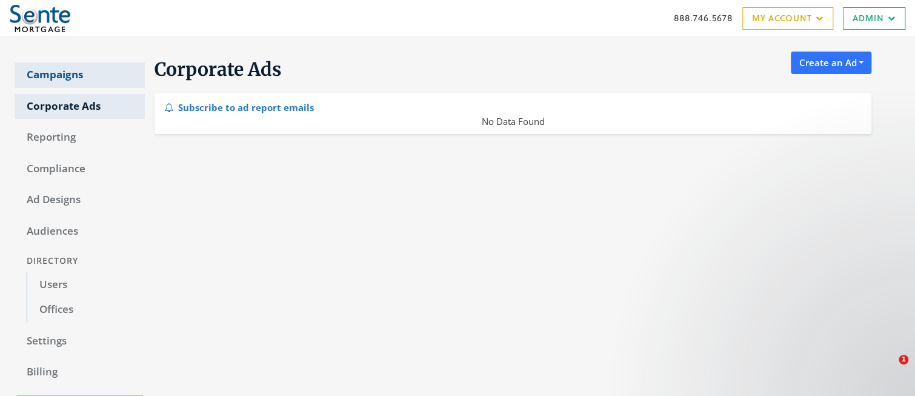
click at [61, 78] on link "Campaigns" at bounding box center [80, 74] width 130 height 25
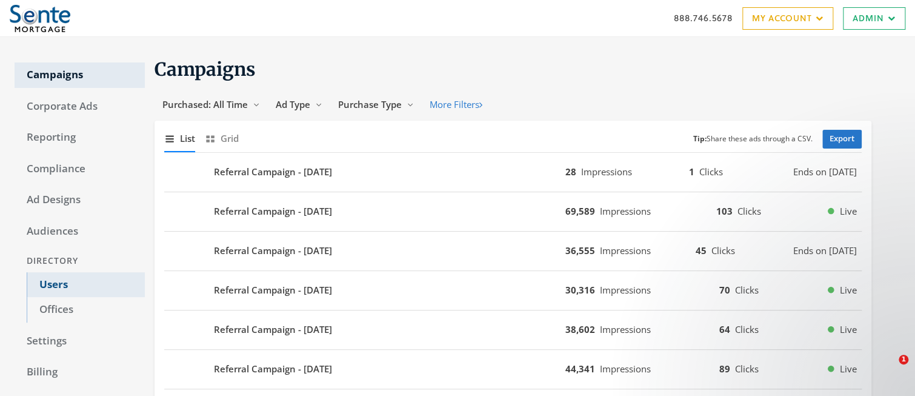
click at [53, 281] on link "Users" at bounding box center [86, 284] width 118 height 25
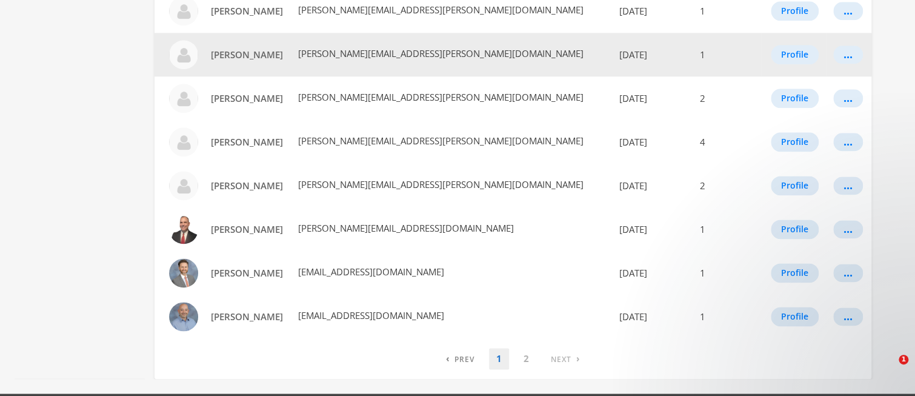
scroll to position [745, 0]
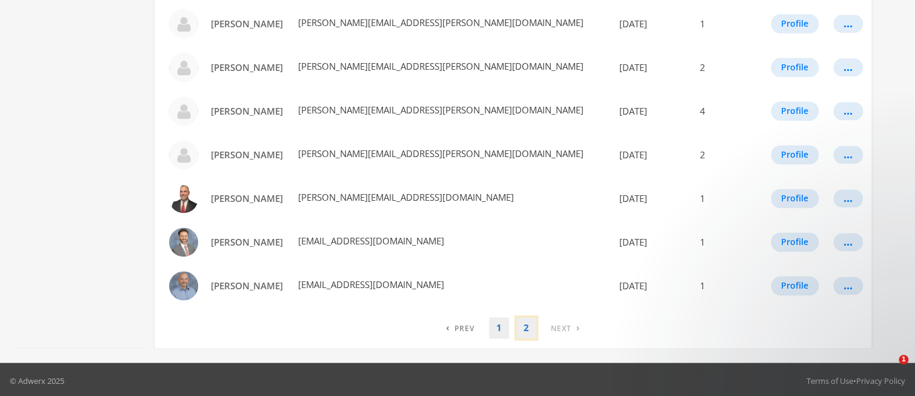
click at [527, 324] on link "2" at bounding box center [526, 327] width 20 height 21
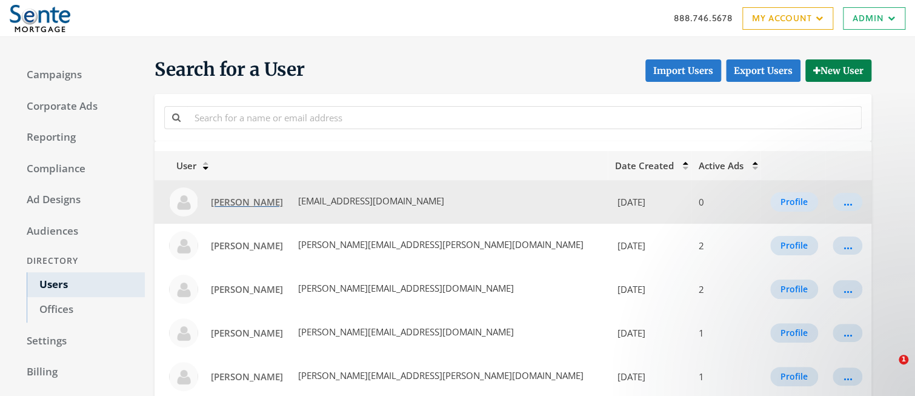
click at [239, 203] on span "Jenna Scherer" at bounding box center [247, 202] width 72 height 12
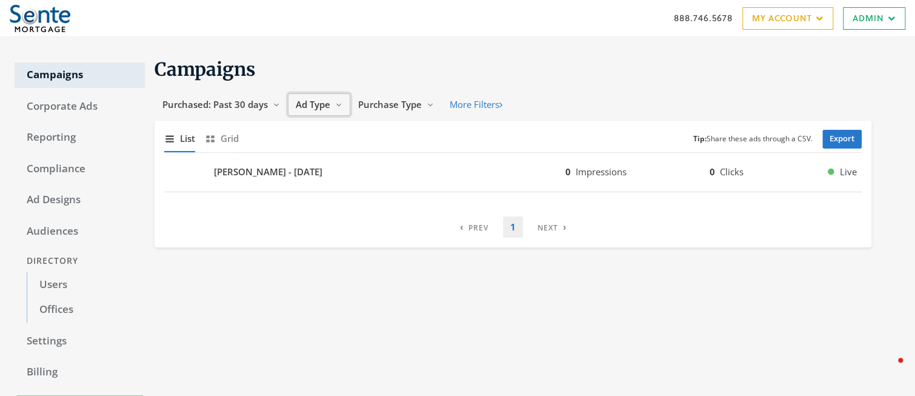
click at [311, 106] on span "Ad Type" at bounding box center [313, 104] width 35 height 12
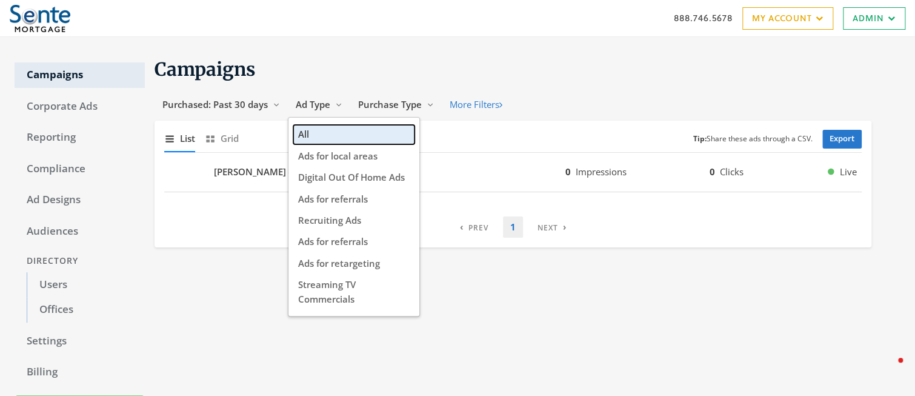
drag, startPoint x: 333, startPoint y: 133, endPoint x: 320, endPoint y: 133, distance: 13.3
click at [333, 133] on button "All" at bounding box center [353, 134] width 121 height 19
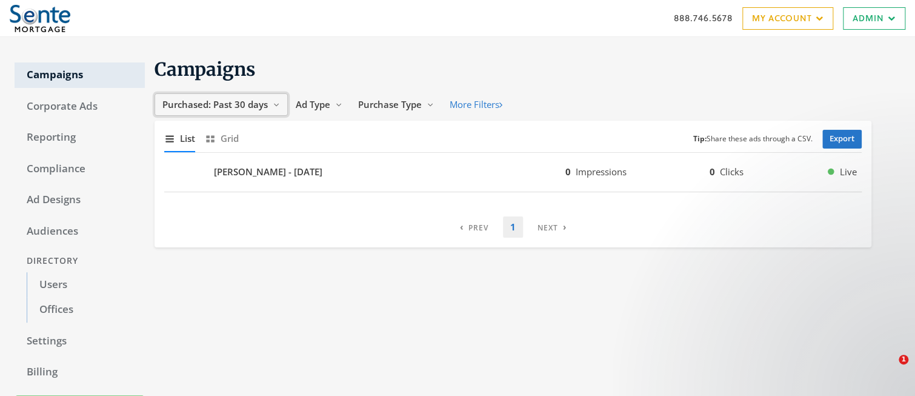
click at [239, 110] on button "Purchased: Past 30 days Reveal list of Purchased: Past 30 days" at bounding box center [221, 104] width 133 height 22
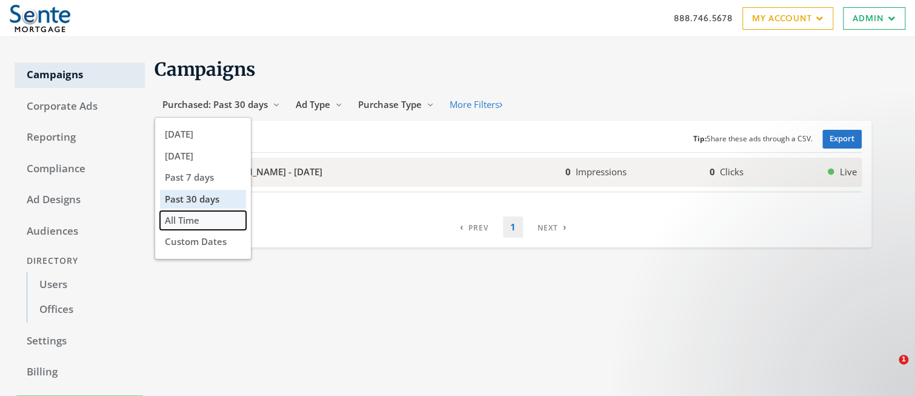
drag, startPoint x: 212, startPoint y: 222, endPoint x: 244, endPoint y: 218, distance: 32.3
click at [212, 222] on button "All Time" at bounding box center [203, 220] width 86 height 19
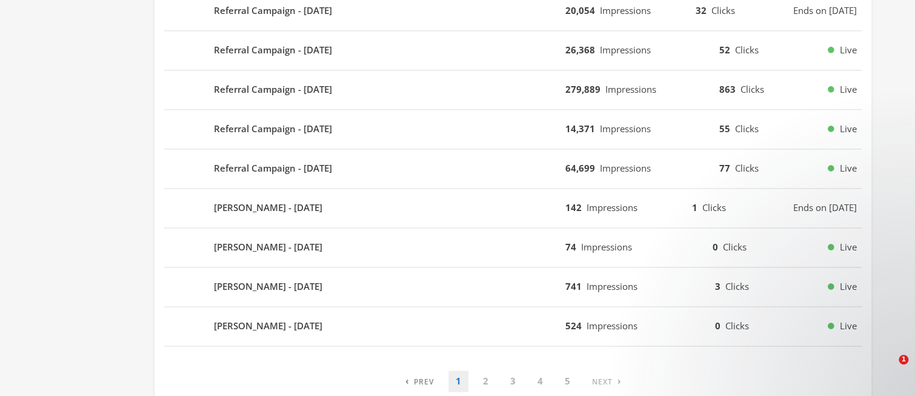
scroll to position [804, 0]
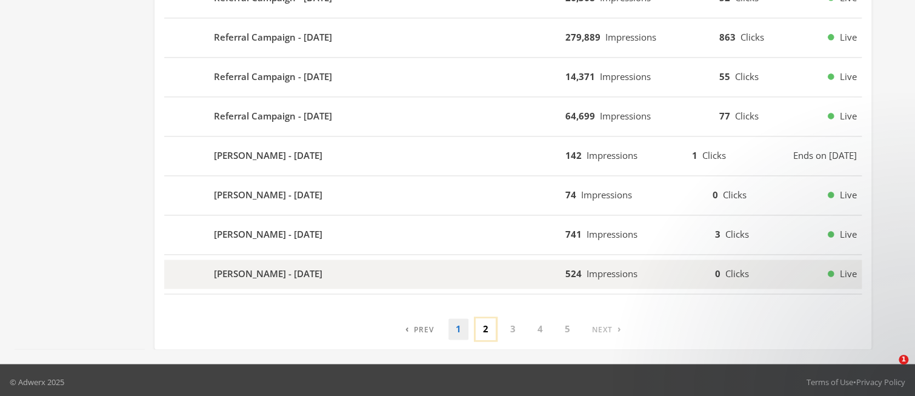
click at [485, 324] on link "2" at bounding box center [486, 328] width 20 height 21
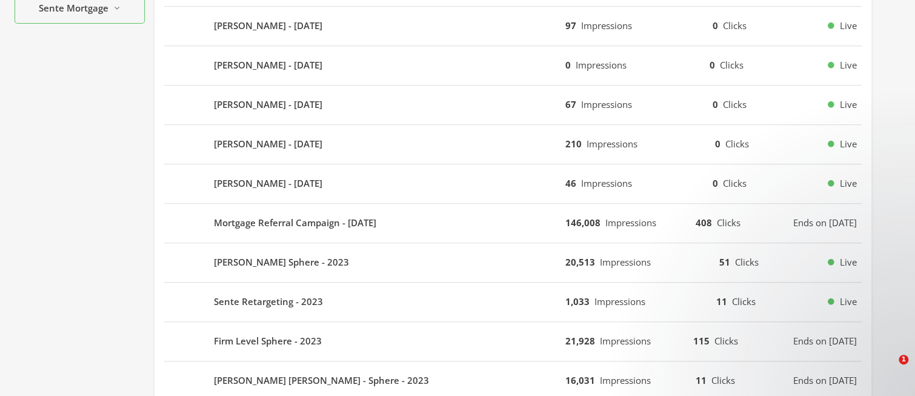
scroll to position [422, 0]
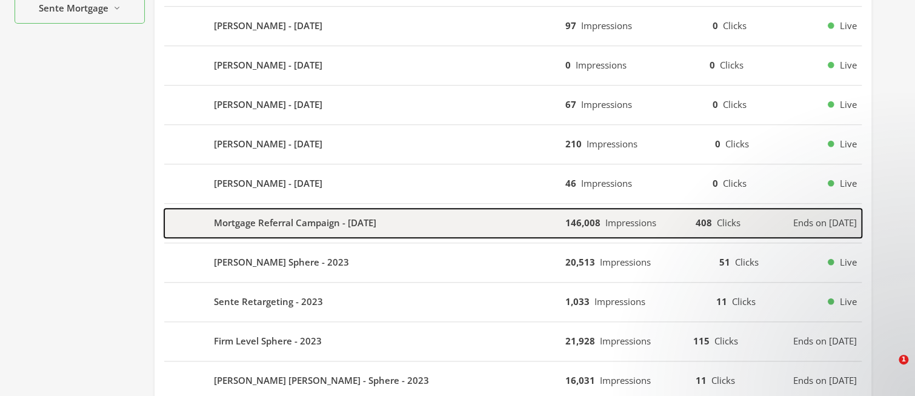
click at [282, 220] on b "Mortgage Referral Campaign - [DATE]" at bounding box center [295, 223] width 162 height 14
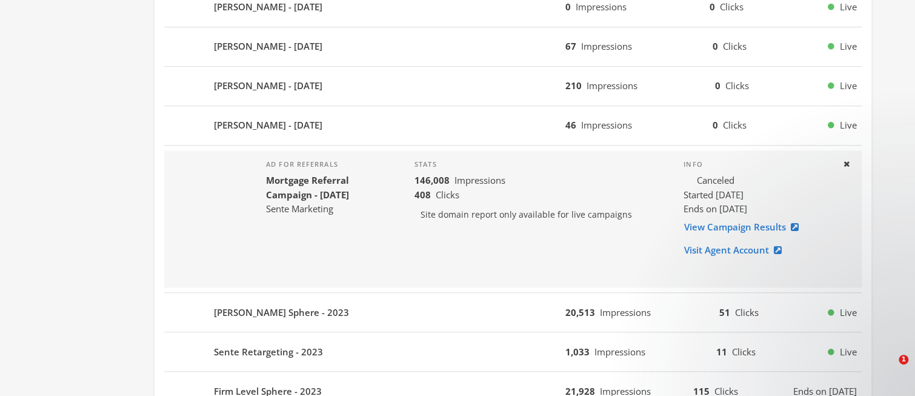
scroll to position [480, 0]
click at [719, 227] on link "View Campaign Results" at bounding box center [744, 227] width 123 height 22
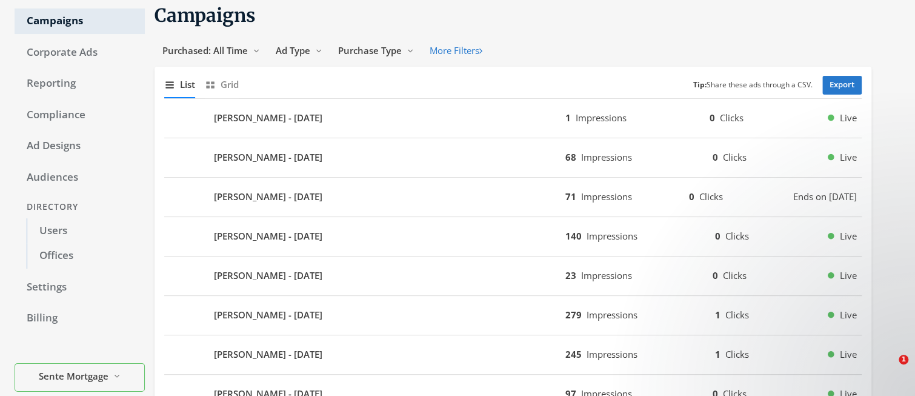
scroll to position [0, 0]
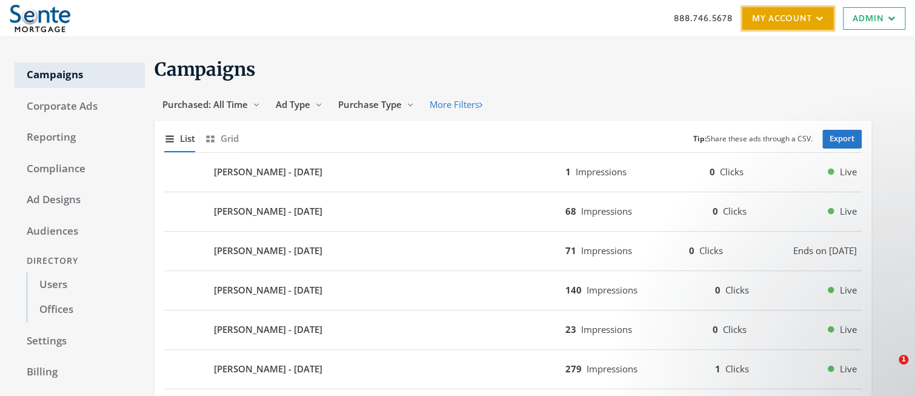
click at [779, 15] on link "My Account" at bounding box center [787, 18] width 91 height 22
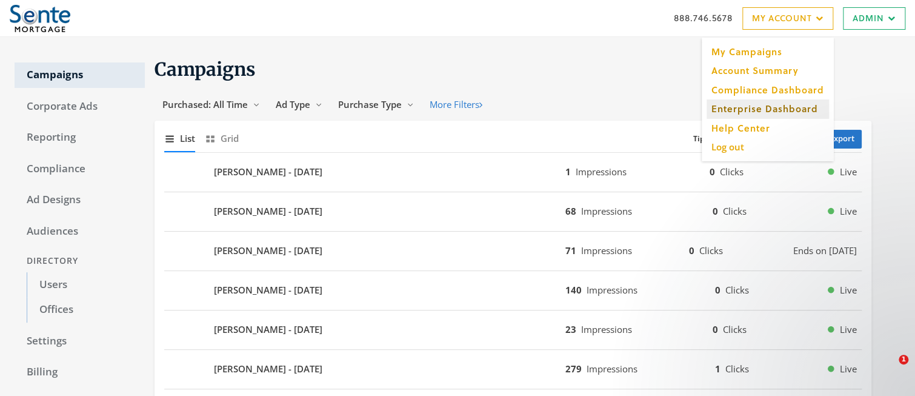
click at [762, 112] on link "Enterprise Dashboard" at bounding box center [767, 108] width 122 height 19
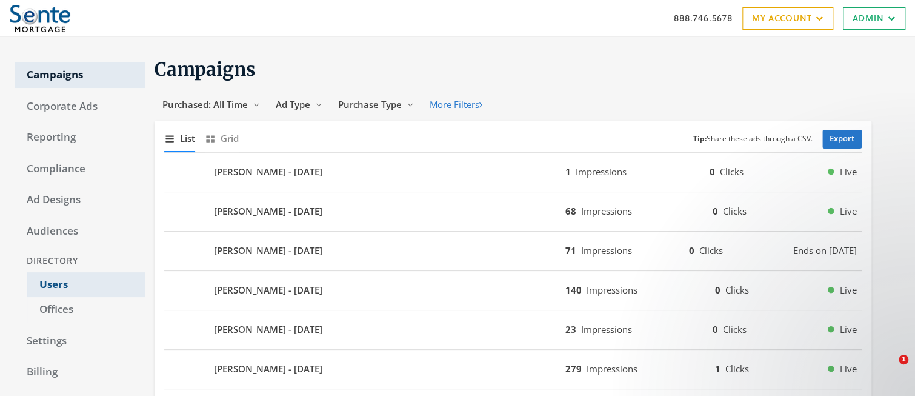
click at [64, 282] on link "Users" at bounding box center [86, 284] width 118 height 25
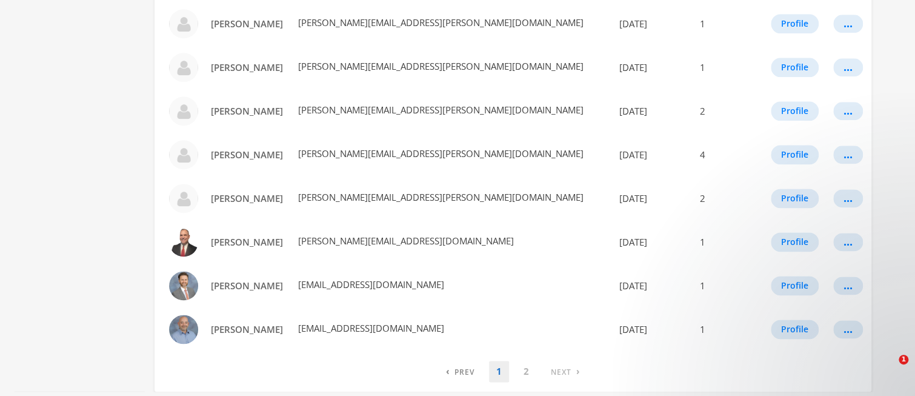
scroll to position [747, 0]
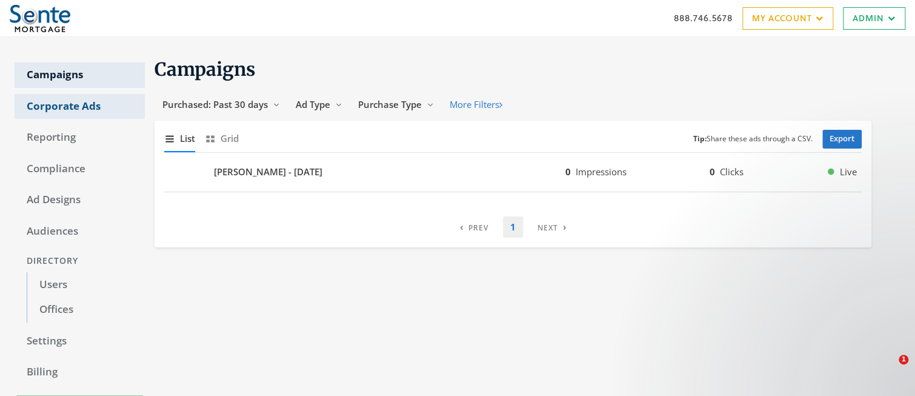
click at [65, 105] on link "Corporate Ads" at bounding box center [80, 106] width 130 height 25
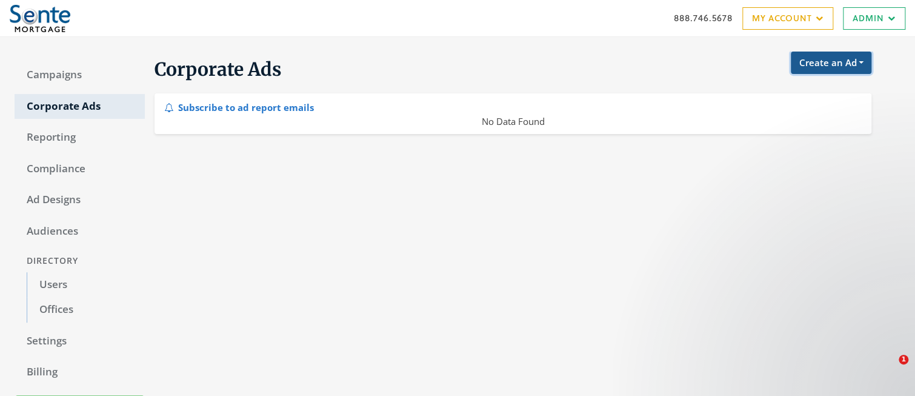
click at [808, 67] on button "Create an Ad" at bounding box center [831, 63] width 81 height 22
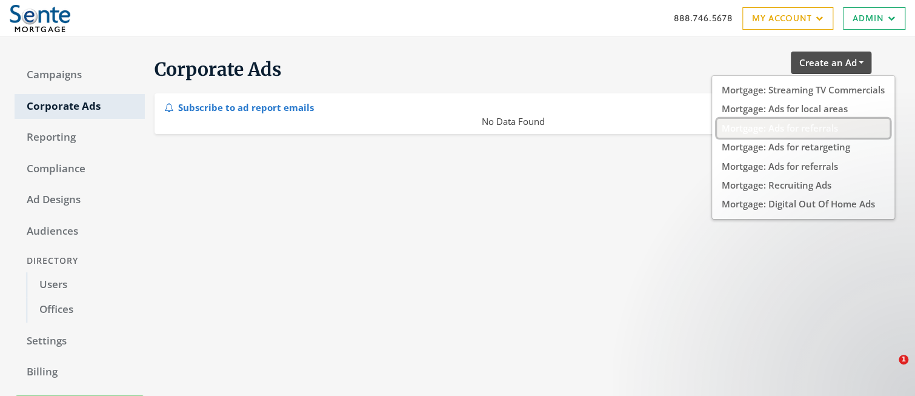
click at [791, 131] on button "Mortgage: Ads for referrals" at bounding box center [803, 128] width 173 height 19
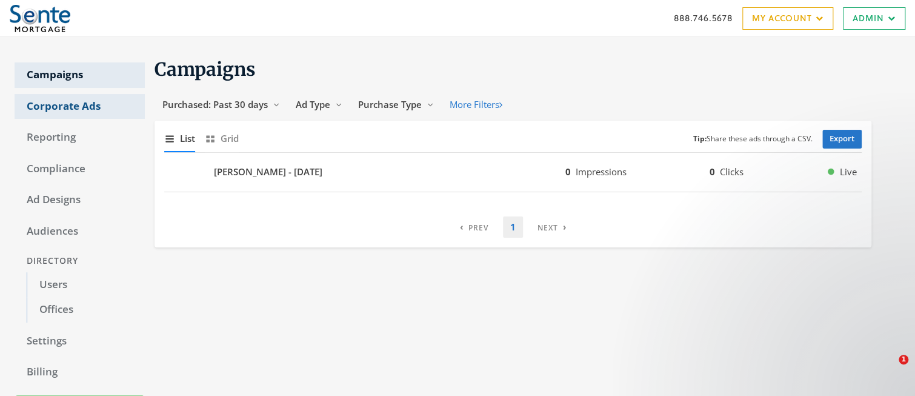
click at [38, 110] on link "Corporate Ads" at bounding box center [80, 106] width 130 height 25
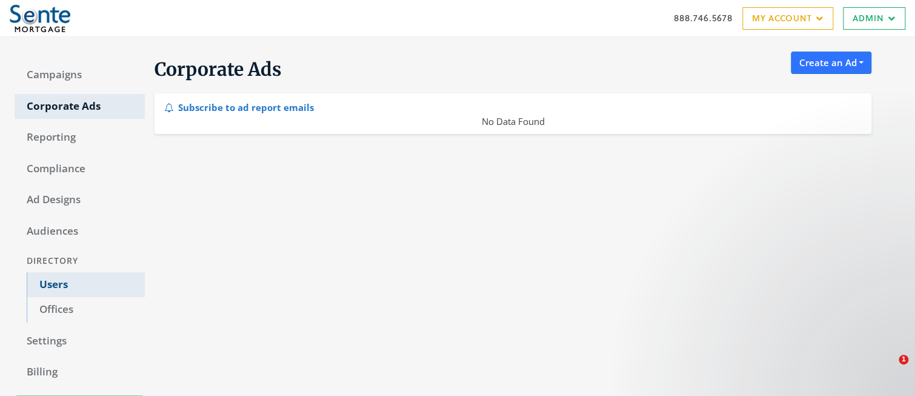
click at [55, 284] on link "Users" at bounding box center [86, 284] width 118 height 25
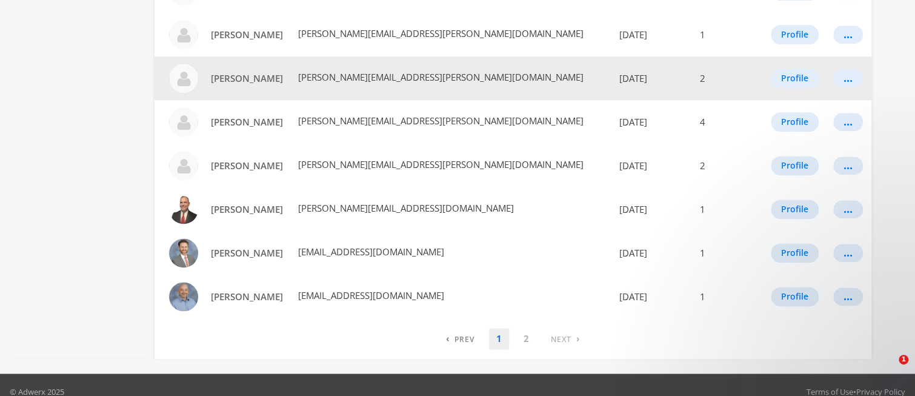
scroll to position [747, 0]
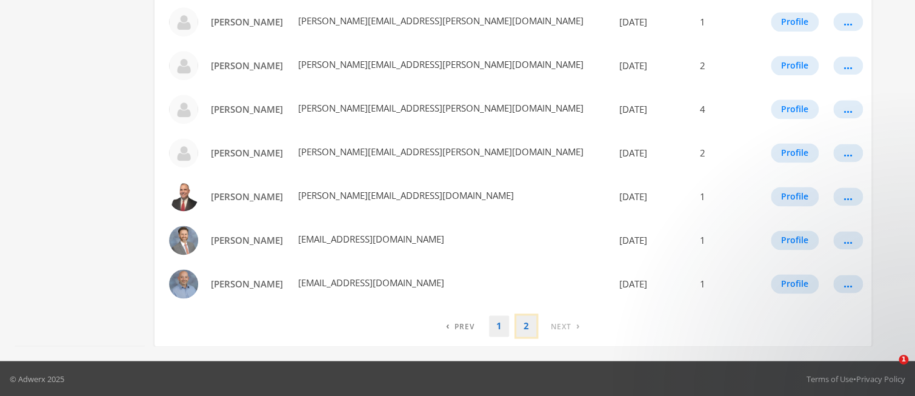
click at [525, 327] on link "2" at bounding box center [526, 325] width 20 height 21
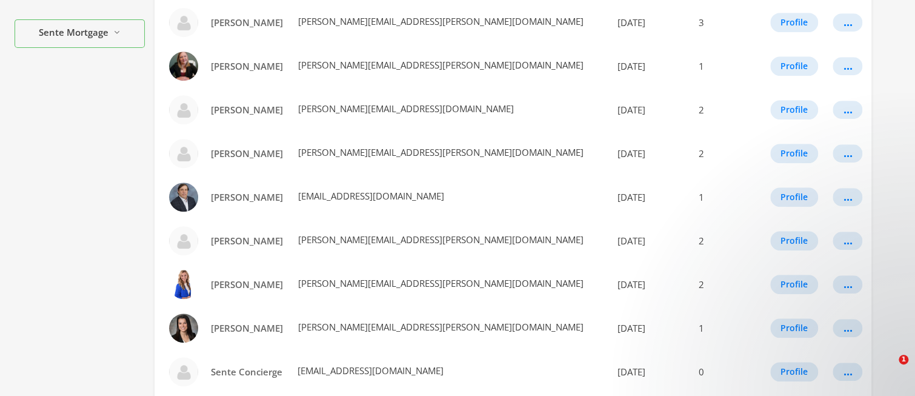
scroll to position [616, 0]
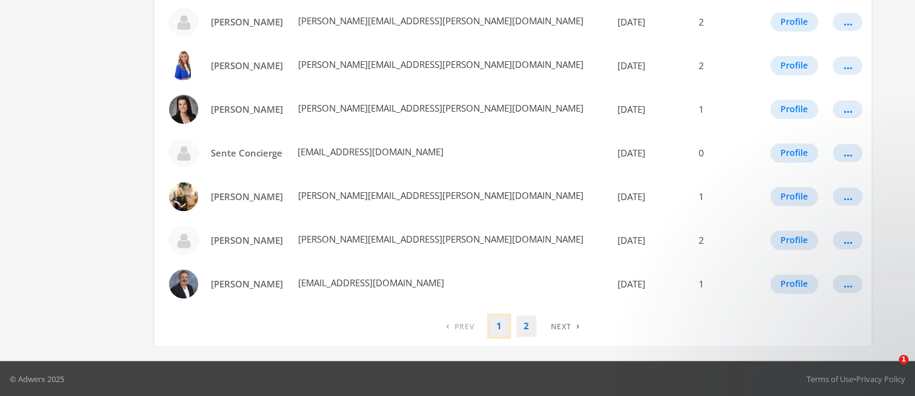
click at [500, 328] on link "1" at bounding box center [499, 325] width 20 height 21
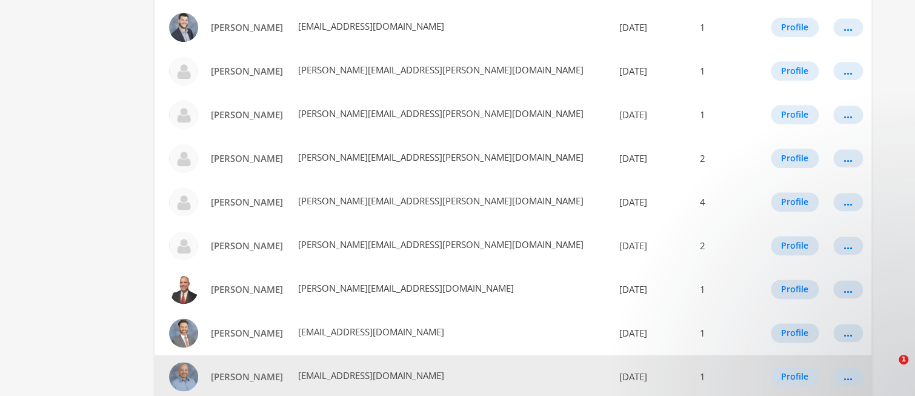
scroll to position [747, 0]
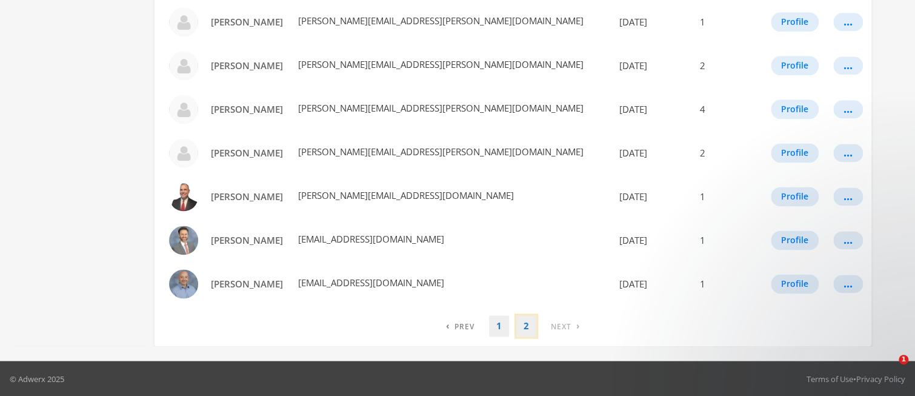
click at [523, 324] on link "2" at bounding box center [526, 325] width 20 height 21
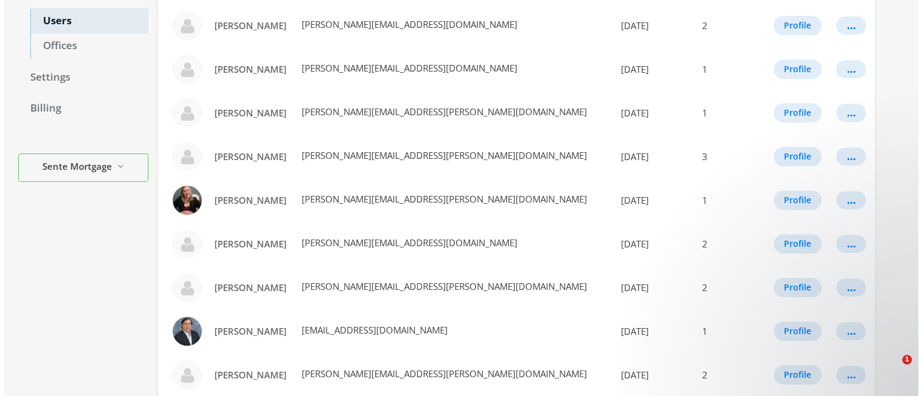
scroll to position [616, 0]
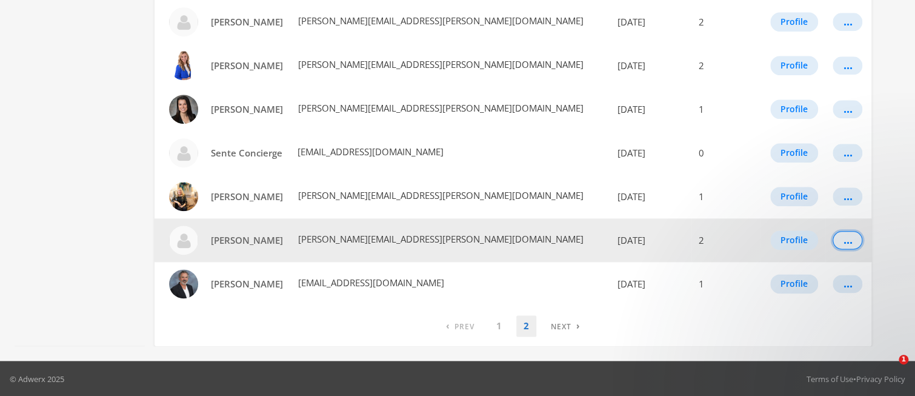
click at [845, 240] on div "..." at bounding box center [847, 239] width 9 height 1
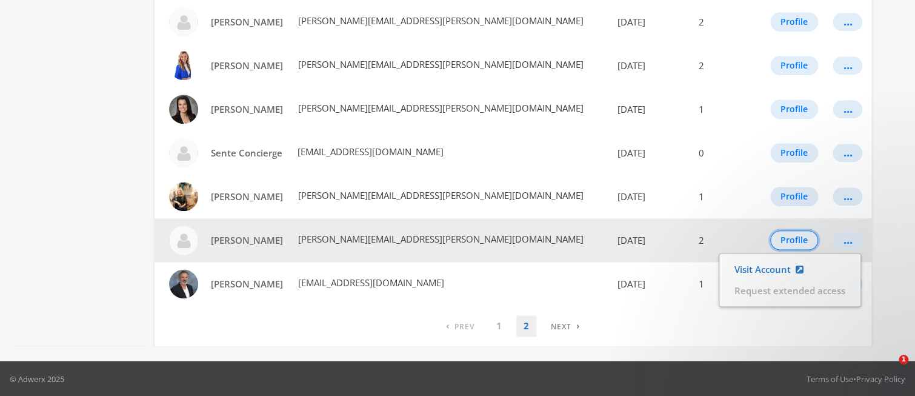
click at [790, 239] on button "Profile" at bounding box center [794, 239] width 48 height 19
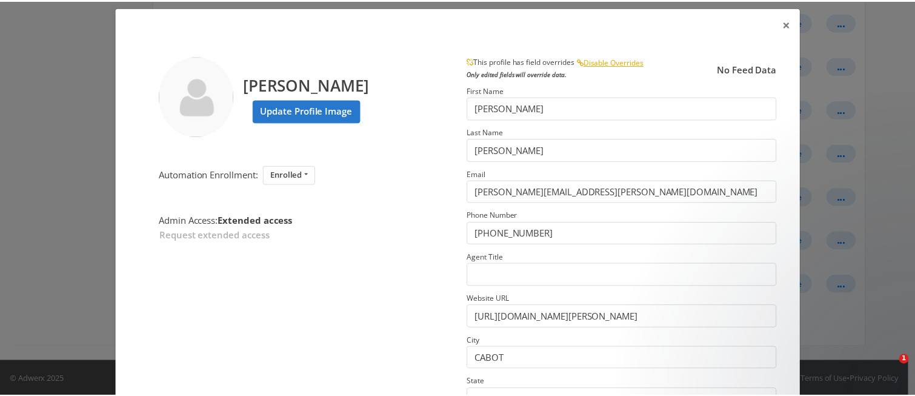
scroll to position [0, 0]
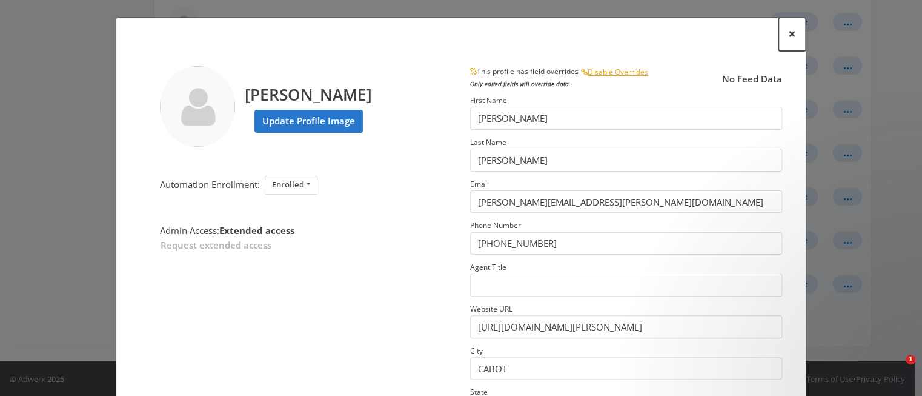
click at [788, 33] on span "×" at bounding box center [792, 33] width 8 height 19
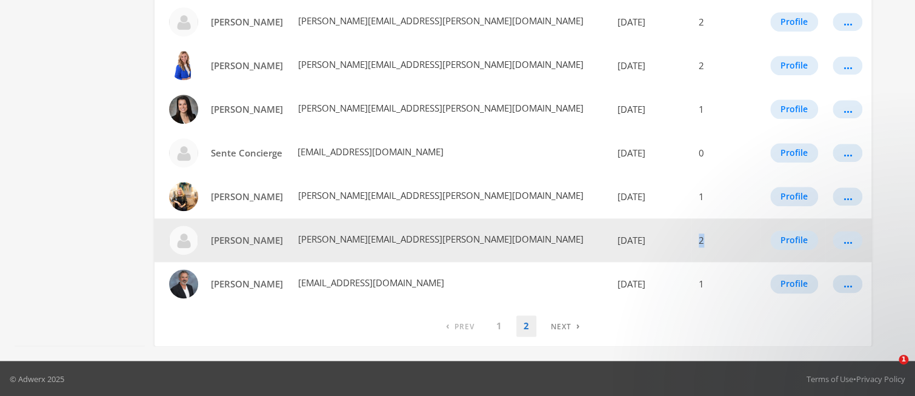
drag, startPoint x: 692, startPoint y: 235, endPoint x: 699, endPoint y: 228, distance: 9.9
click at [697, 236] on td "2" at bounding box center [725, 240] width 69 height 44
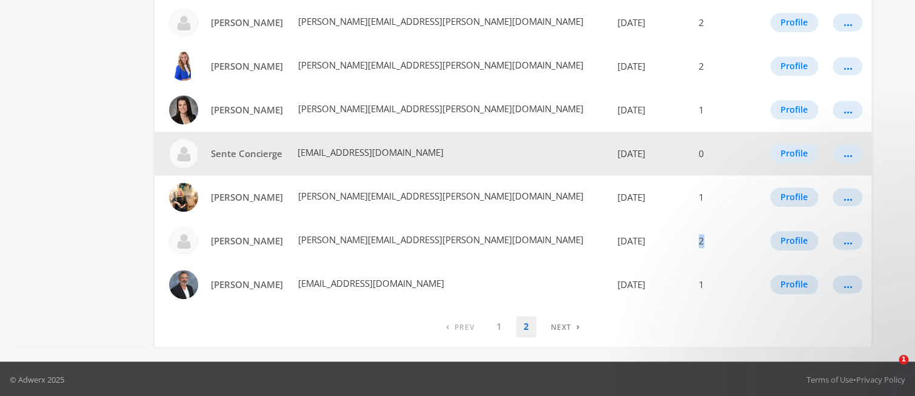
scroll to position [616, 0]
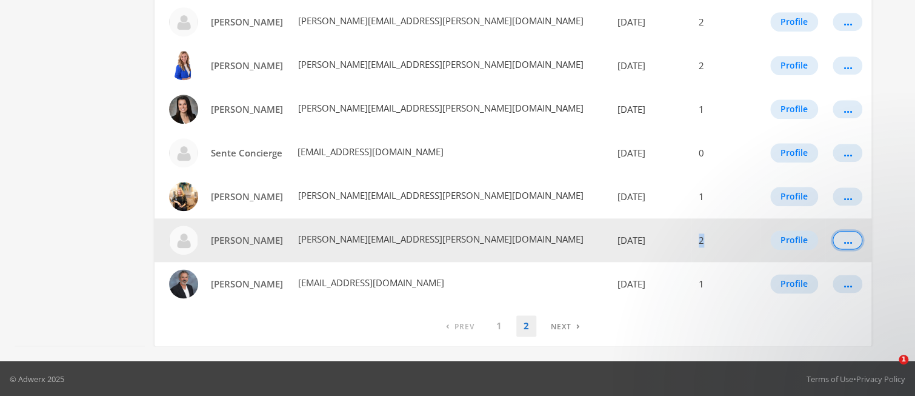
click at [846, 241] on div "..." at bounding box center [847, 239] width 9 height 1
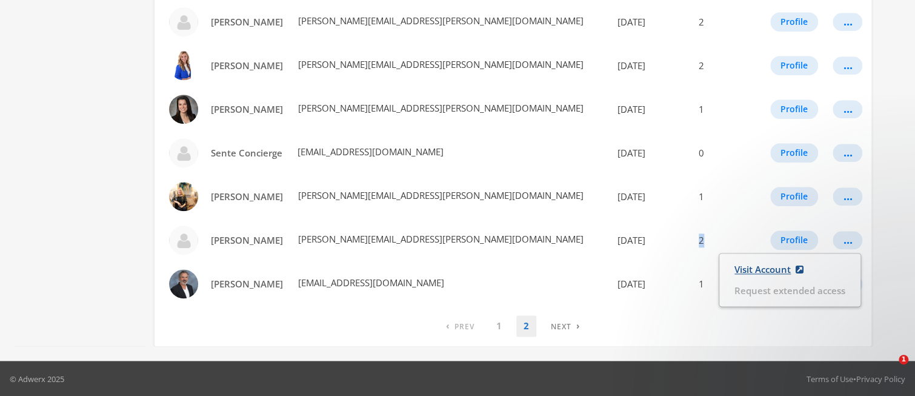
click at [762, 271] on link "Visit Account" at bounding box center [768, 269] width 85 height 22
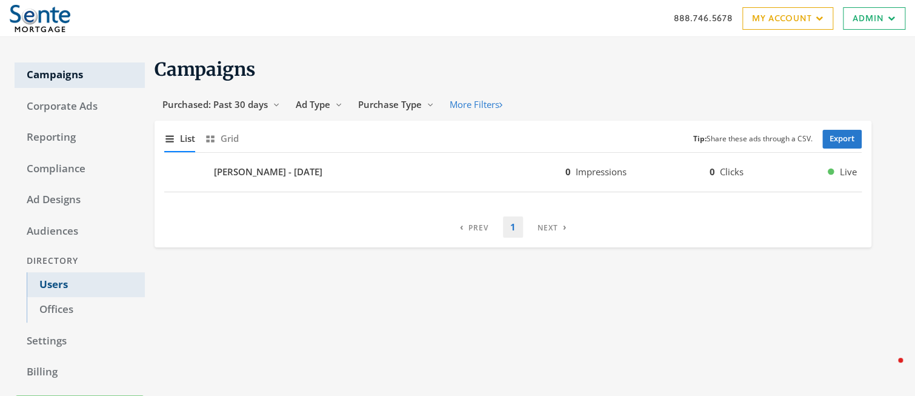
click at [54, 283] on link "Users" at bounding box center [86, 284] width 118 height 25
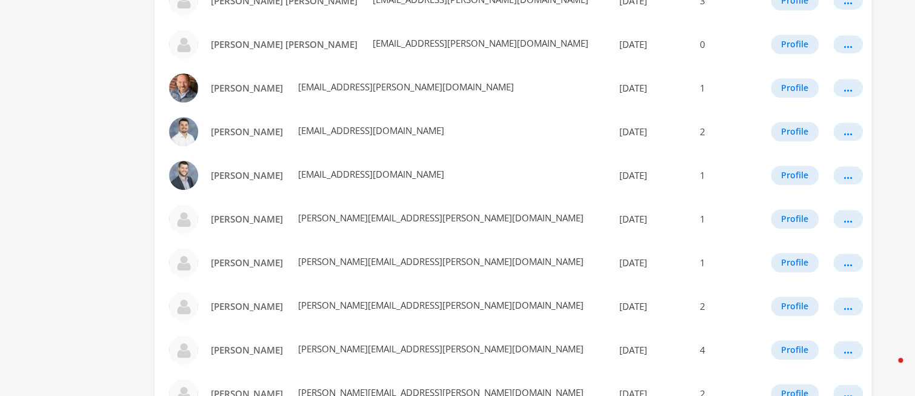
scroll to position [494, 0]
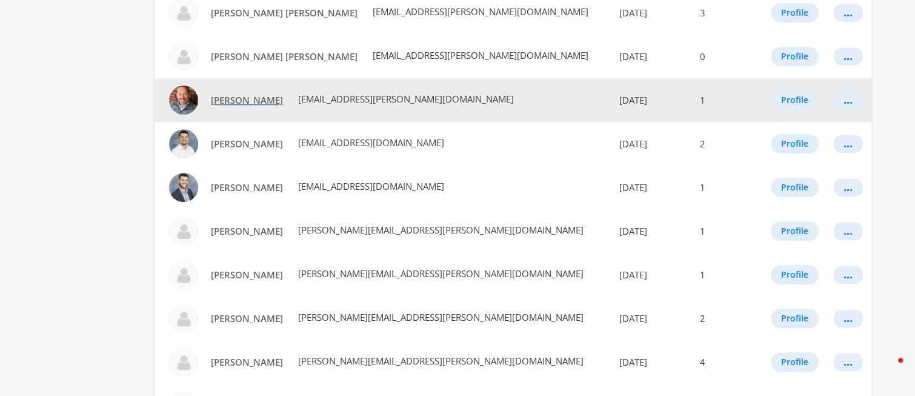
click at [233, 100] on span "[PERSON_NAME]" at bounding box center [247, 100] width 72 height 12
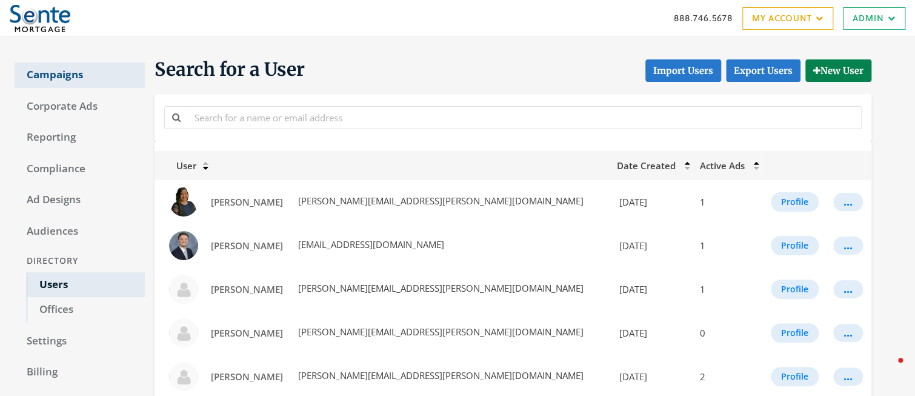
click at [50, 72] on link "Campaigns" at bounding box center [80, 74] width 130 height 25
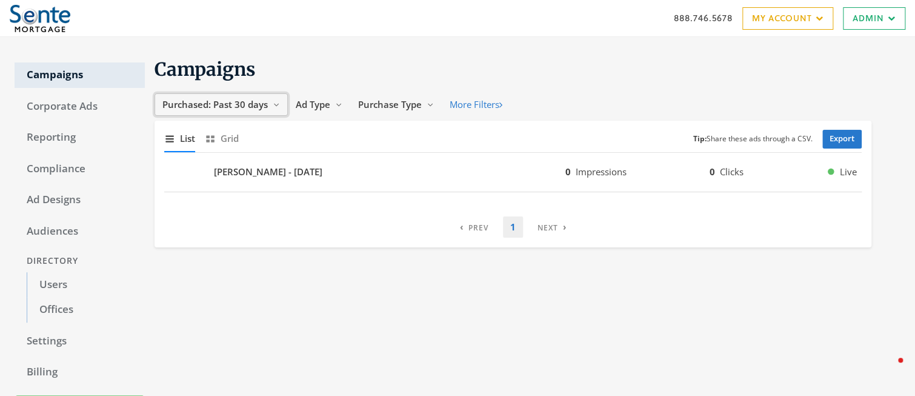
click at [223, 101] on span "Purchased: Past 30 days" at bounding box center [214, 104] width 105 height 12
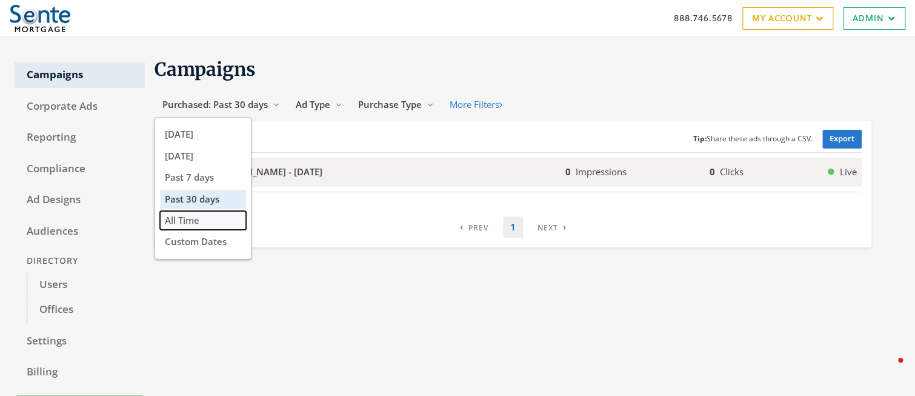
click at [191, 218] on span "All Time" at bounding box center [182, 220] width 35 height 12
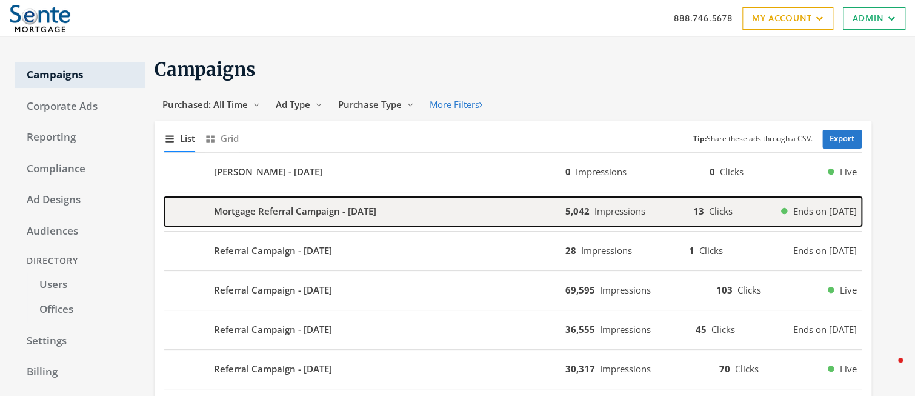
click at [302, 213] on b "Mortgage Referral Campaign - [DATE]" at bounding box center [295, 211] width 162 height 14
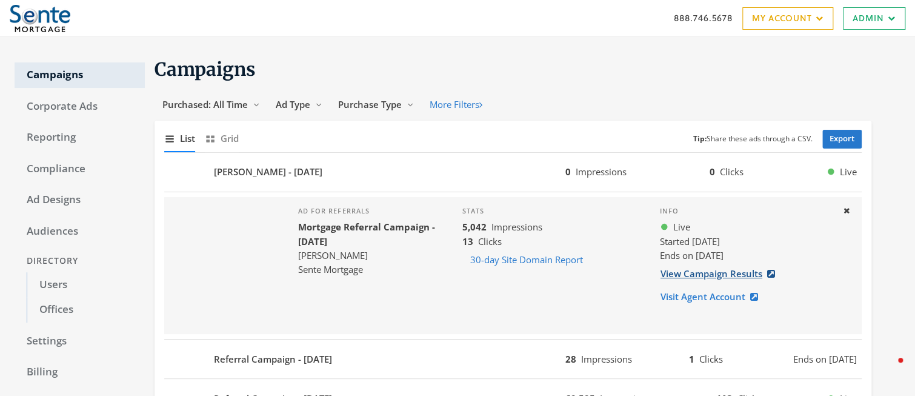
click at [715, 276] on link "View Campaign Results" at bounding box center [721, 273] width 123 height 22
